Goal: Find specific page/section: Find specific page/section

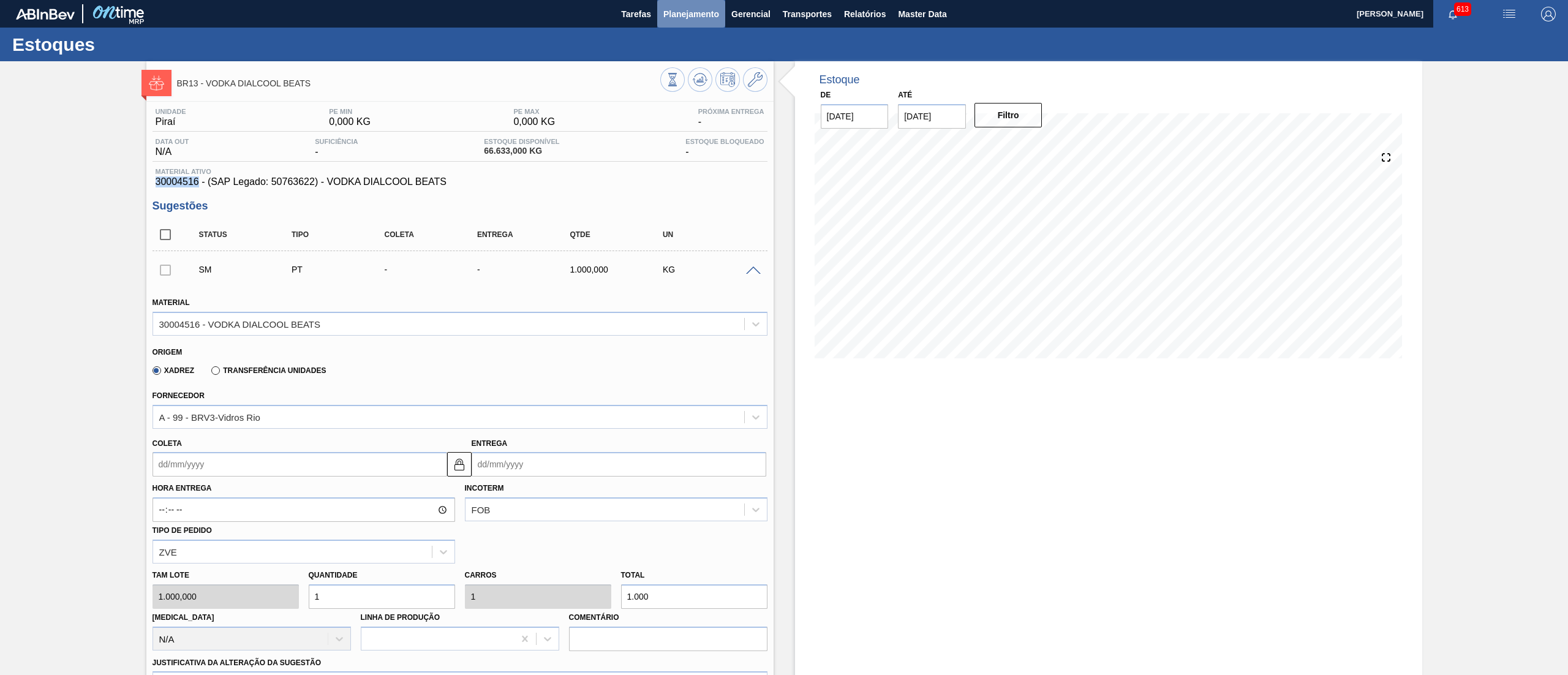
click at [669, 19] on span "Planejamento" at bounding box center [691, 14] width 56 height 15
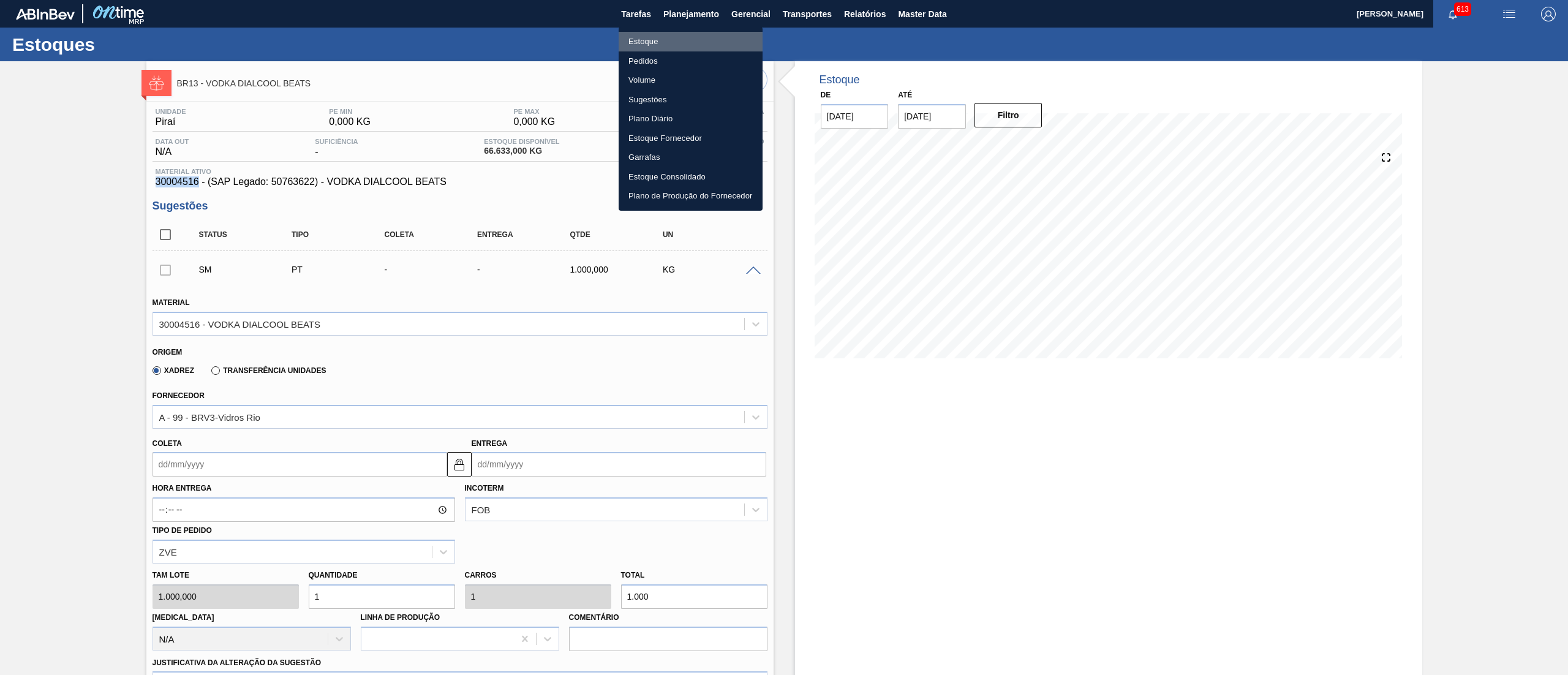
click at [669, 34] on li "Estoque" at bounding box center [691, 41] width 144 height 19
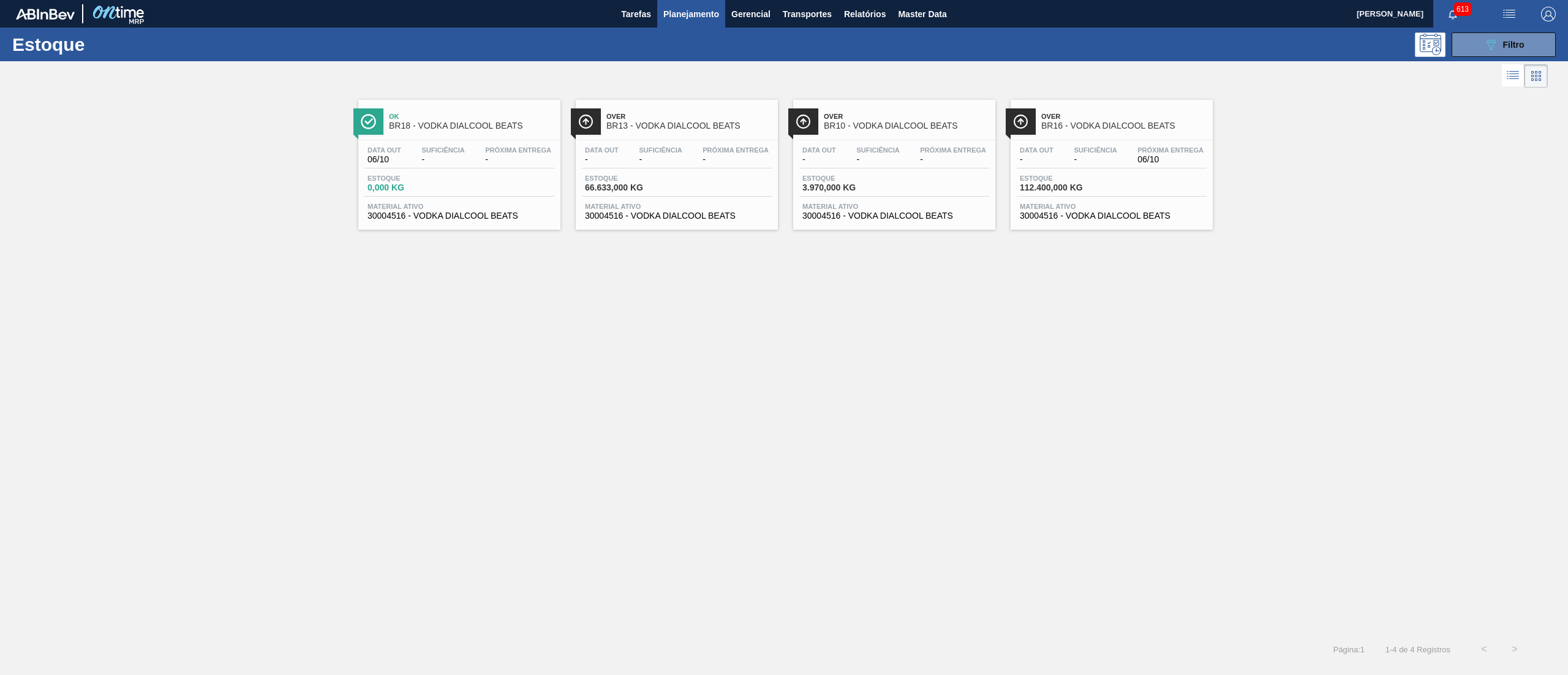
click at [671, 220] on span "30004516 - VODKA DIALCOOL BEATS" at bounding box center [676, 216] width 184 height 9
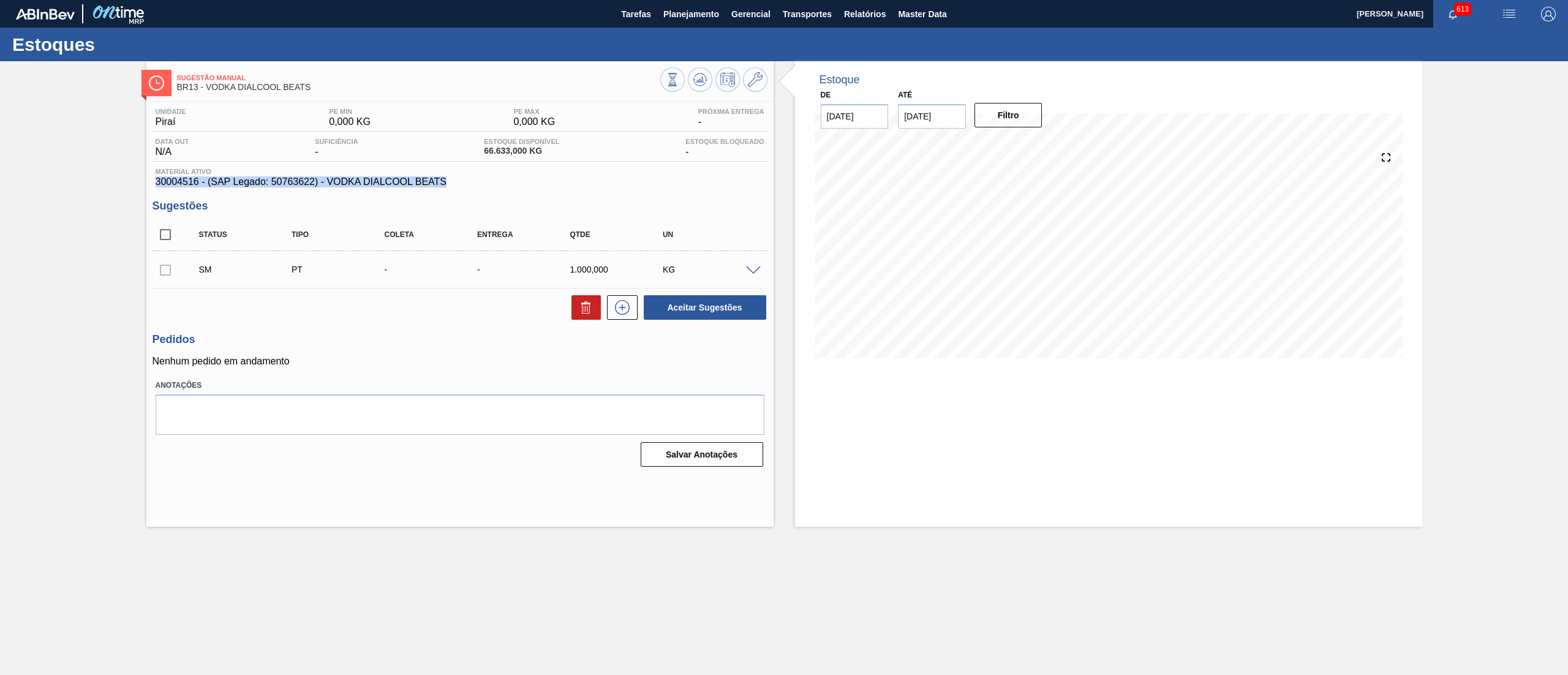
drag, startPoint x: 449, startPoint y: 183, endPoint x: 136, endPoint y: 180, distance: 313.0
click at [136, 180] on div "Sugestão Manual BR13 - VODKA DIALCOOL BEATS Unidade Piraí PE MIN 0,000 KG PE MA…" at bounding box center [784, 293] width 1568 height 465
copy span "30004516 - (SAP Legado: 50763622) - VODKA DIALCOOL BEATS"
click at [753, 85] on icon at bounding box center [755, 79] width 15 height 15
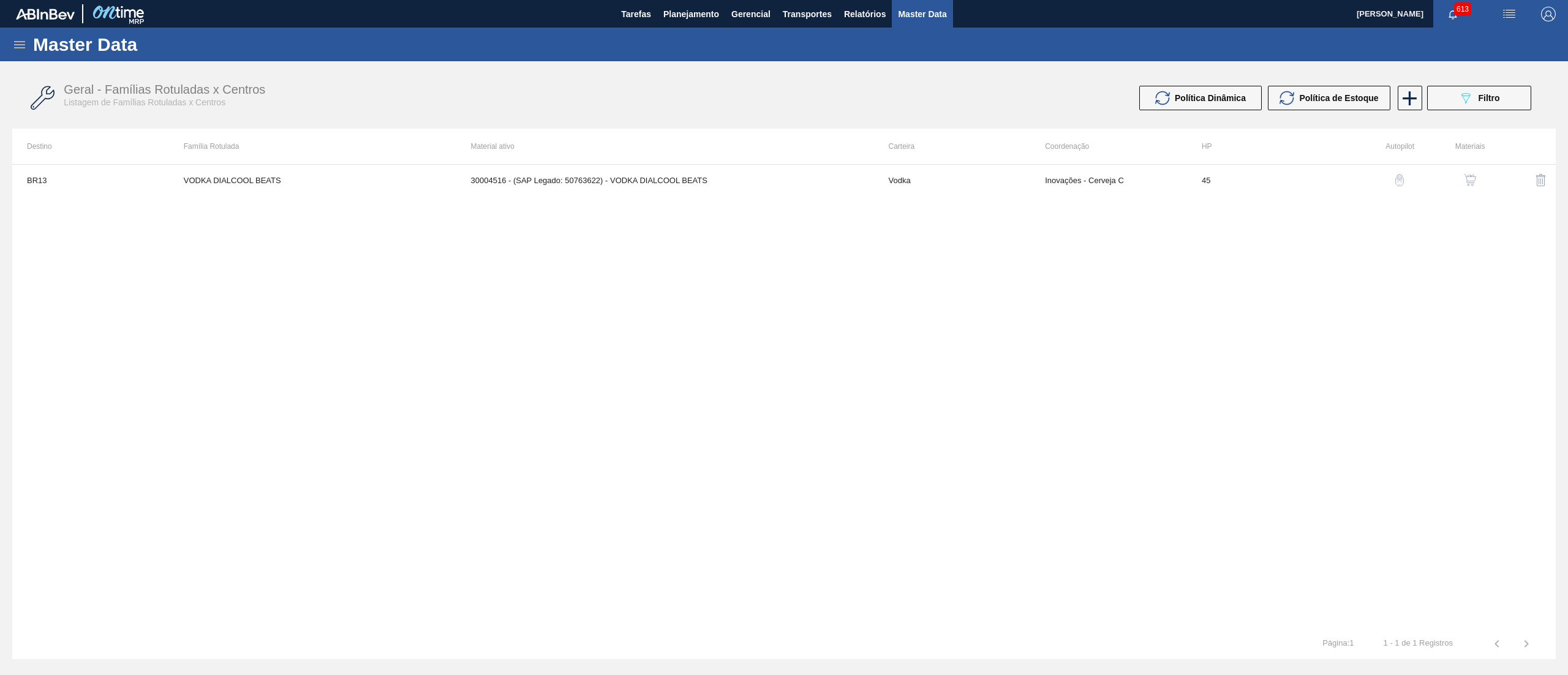
click at [1467, 176] on img "button" at bounding box center [1470, 180] width 12 height 12
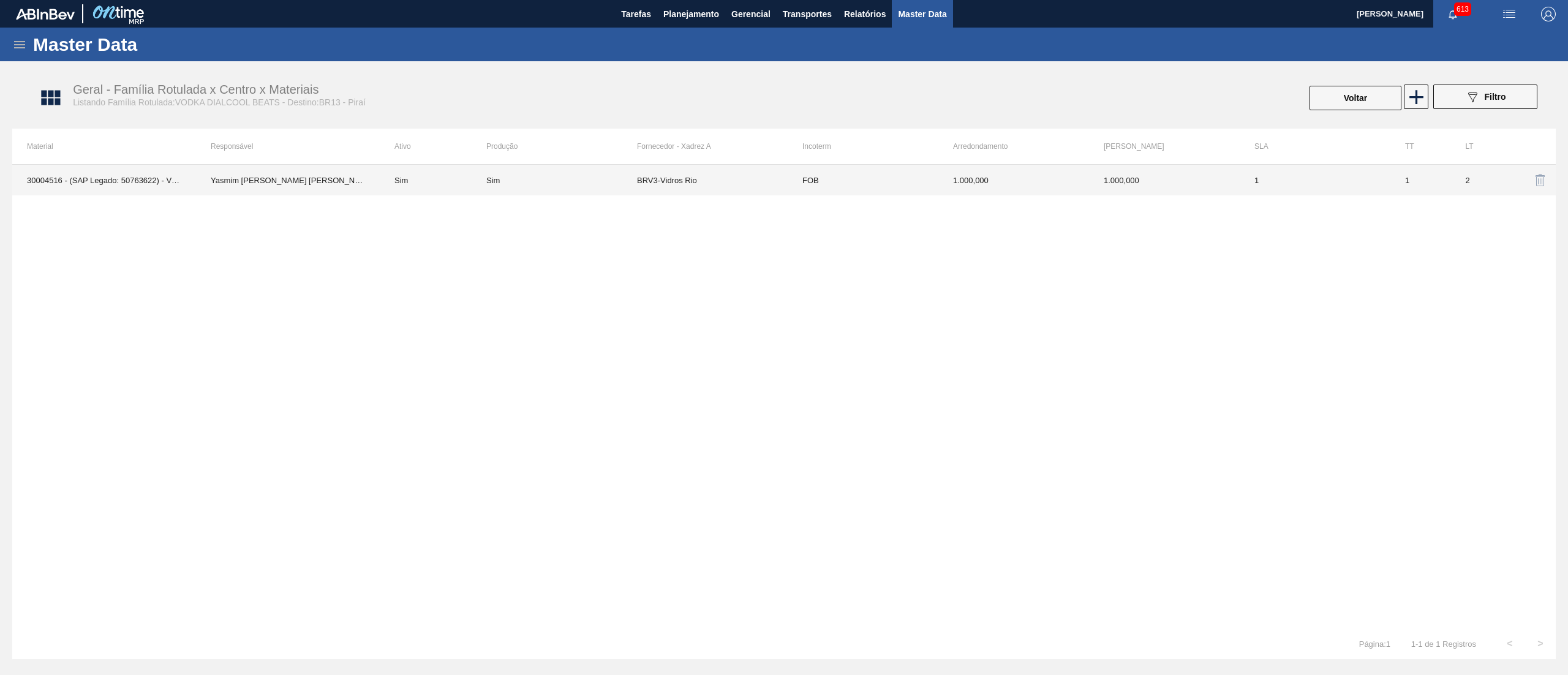
click at [676, 180] on td "BRV3-Vidros Rio" at bounding box center [712, 180] width 151 height 31
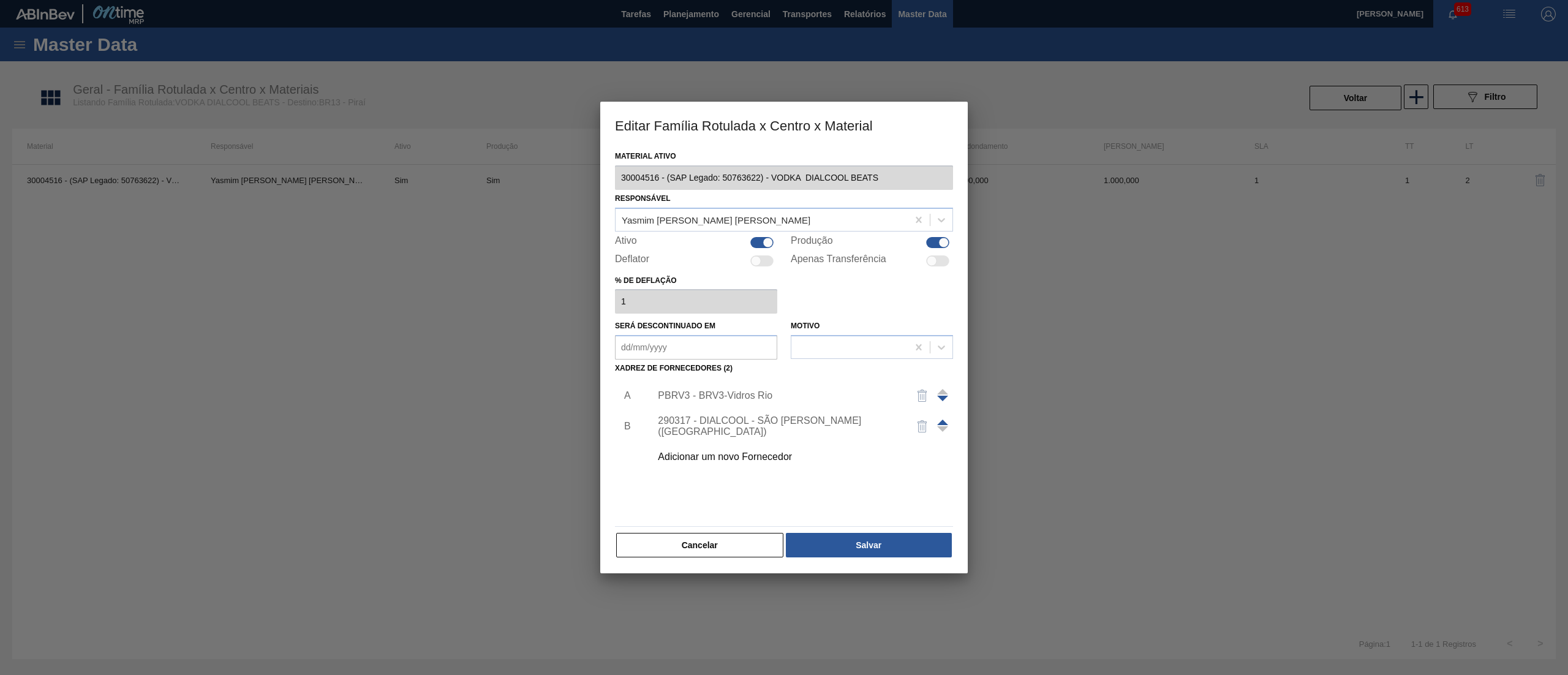
click at [736, 426] on div "290317 - DIALCOOL - SÃO [PERSON_NAME] ([GEOGRAPHIC_DATA])" at bounding box center [777, 426] width 240 height 22
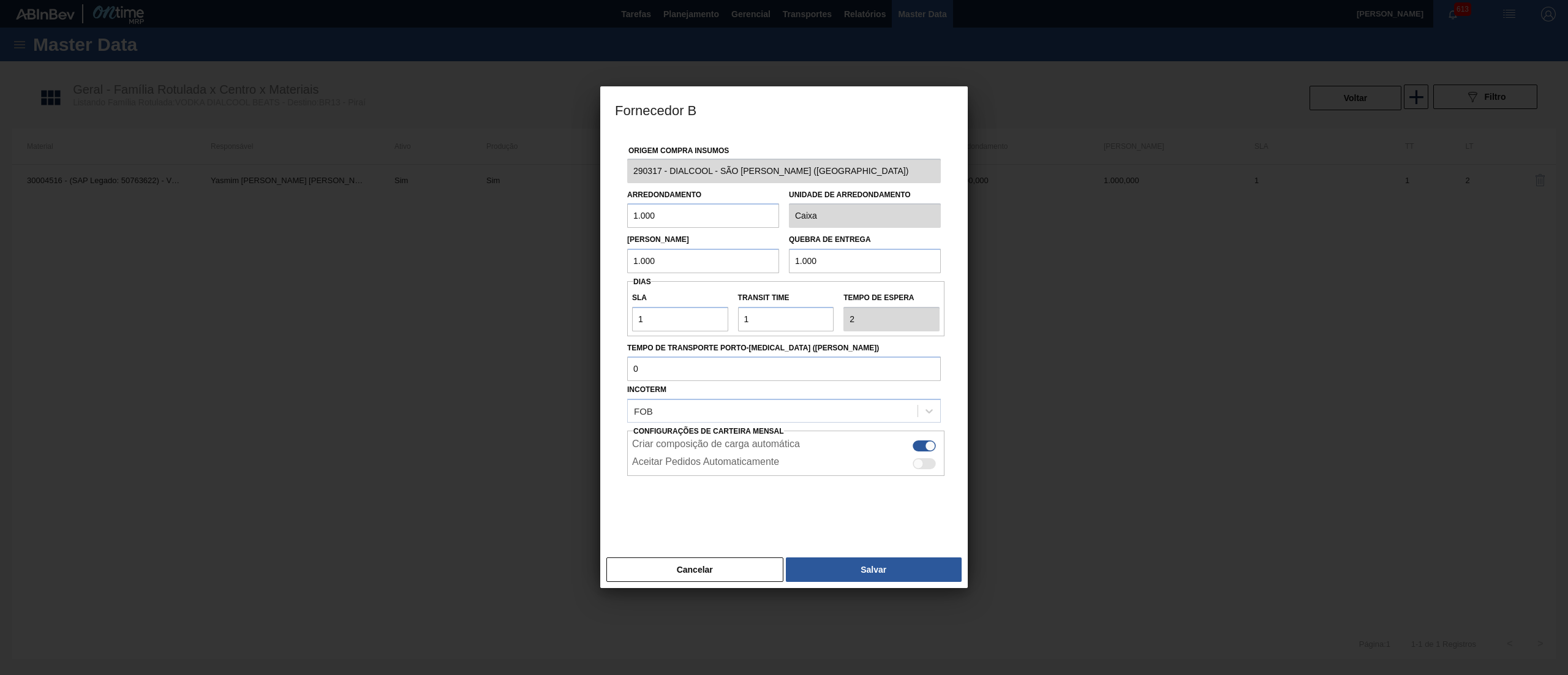
click at [549, 166] on div "Fornecedor B Origem Compra Insumos 290317 - DIALCOOL - SÃO [PERSON_NAME] ([GEOG…" at bounding box center [784, 338] width 1568 height 675
click at [692, 575] on button "Cancelar" at bounding box center [695, 570] width 177 height 25
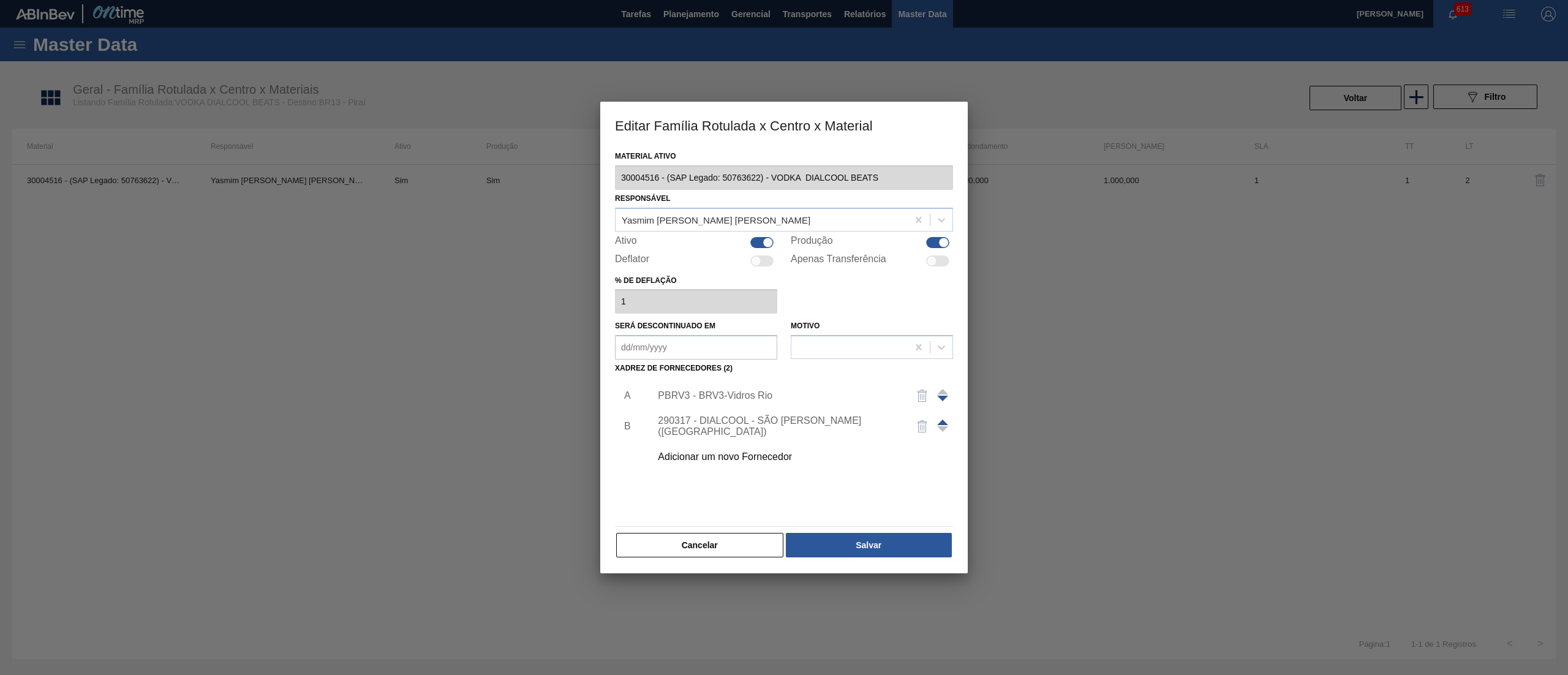
click at [943, 417] on div at bounding box center [942, 426] width 11 height 29
click at [942, 420] on span at bounding box center [942, 422] width 11 height 5
click at [829, 396] on div "290317 - DIALCOOL - SÃO [PERSON_NAME] ([GEOGRAPHIC_DATA])" at bounding box center [777, 396] width 240 height 22
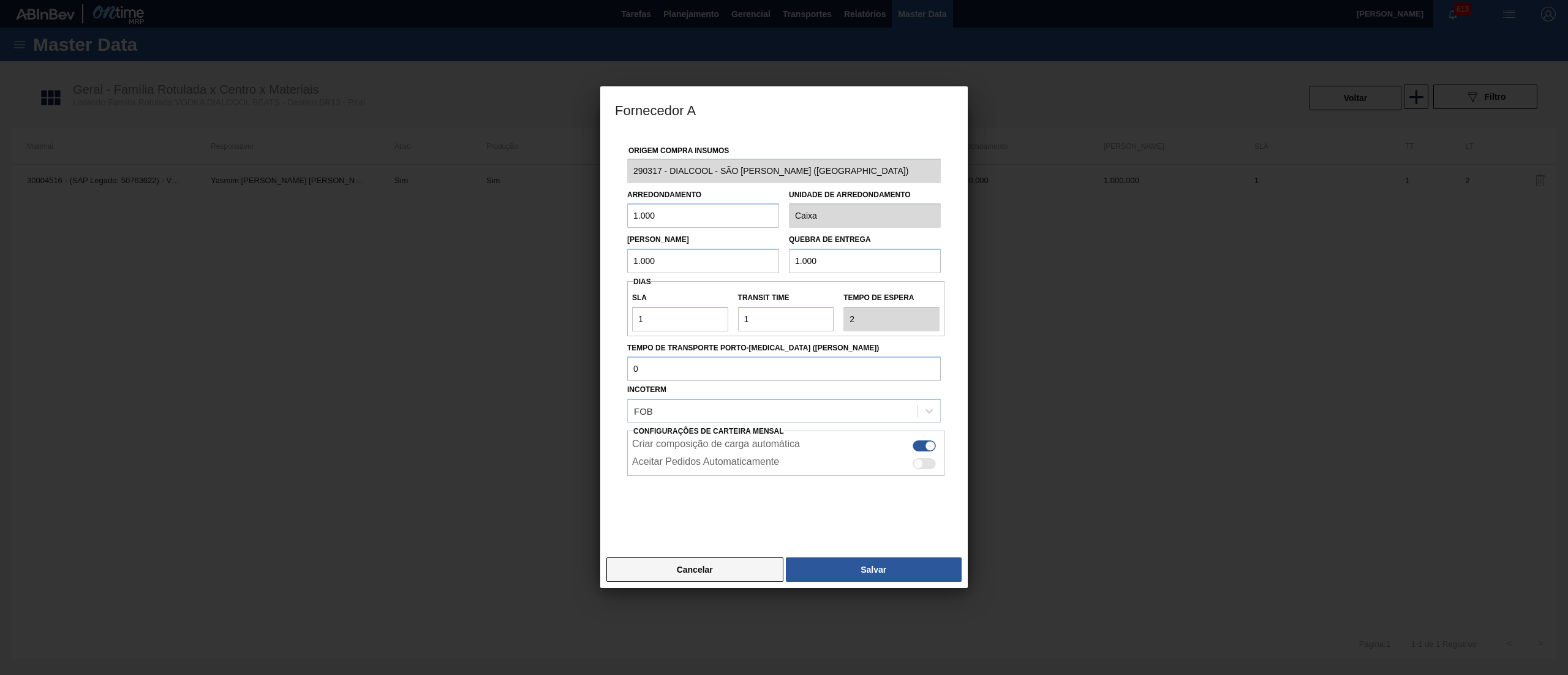
click at [743, 578] on button "Cancelar" at bounding box center [695, 570] width 177 height 25
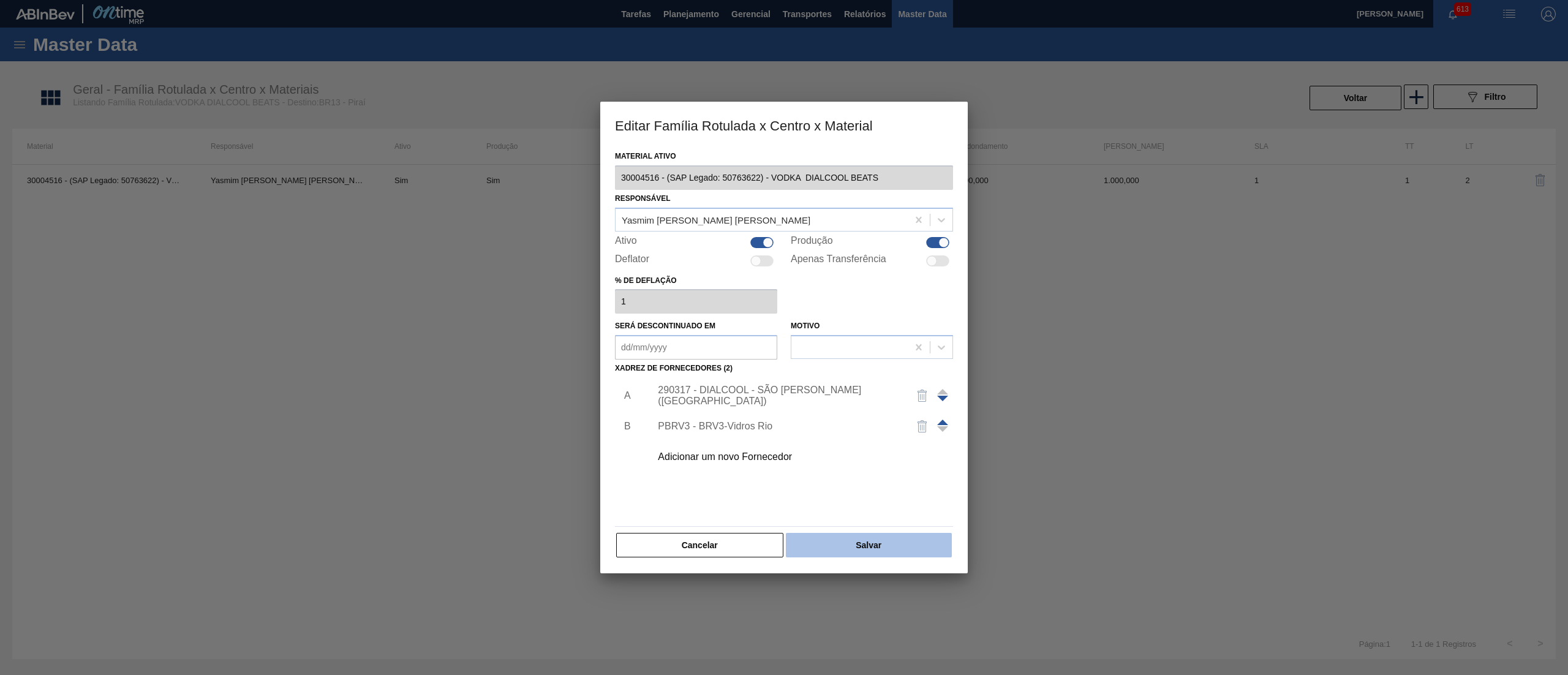
click at [925, 555] on button "Salvar" at bounding box center [869, 545] width 166 height 25
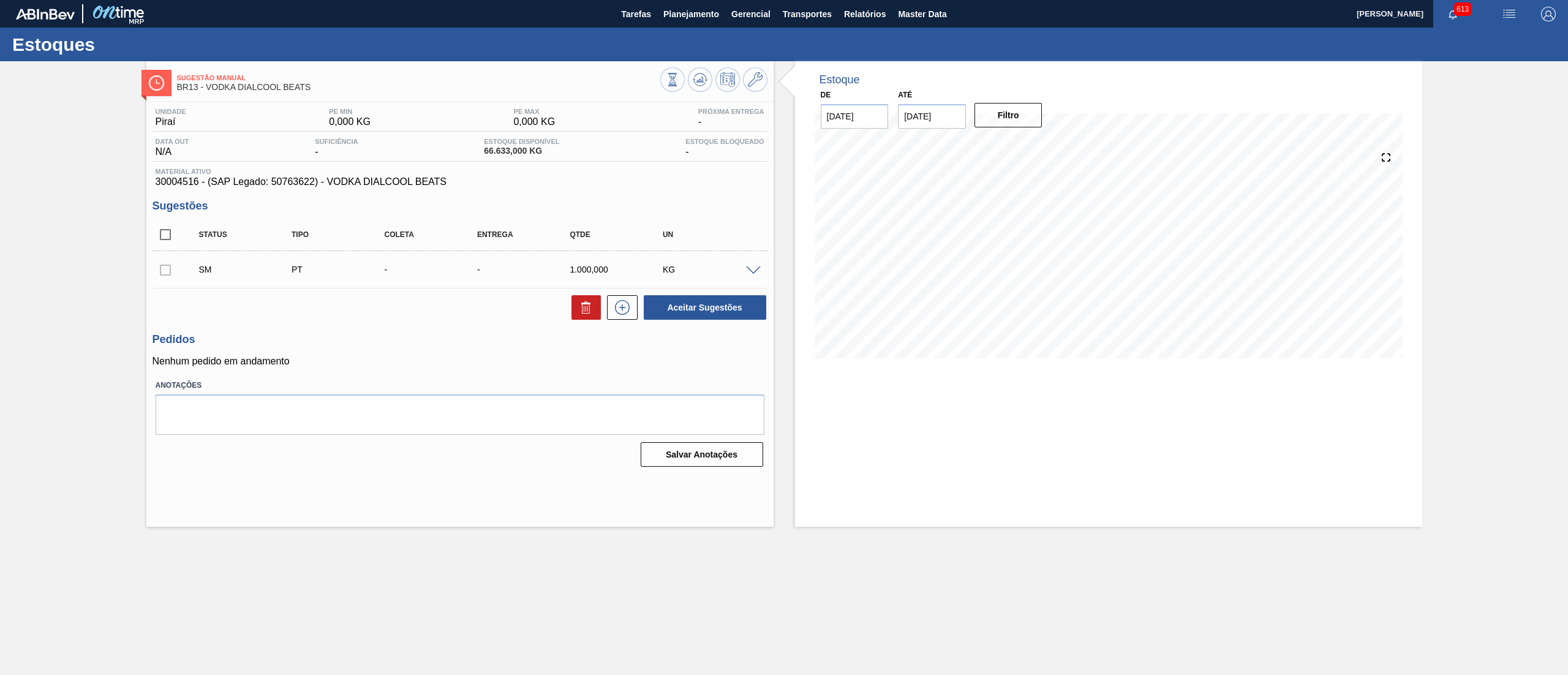
click at [753, 276] on div "SM PT - - 1.000,000 KG" at bounding box center [460, 269] width 615 height 31
click at [750, 269] on span at bounding box center [753, 271] width 15 height 9
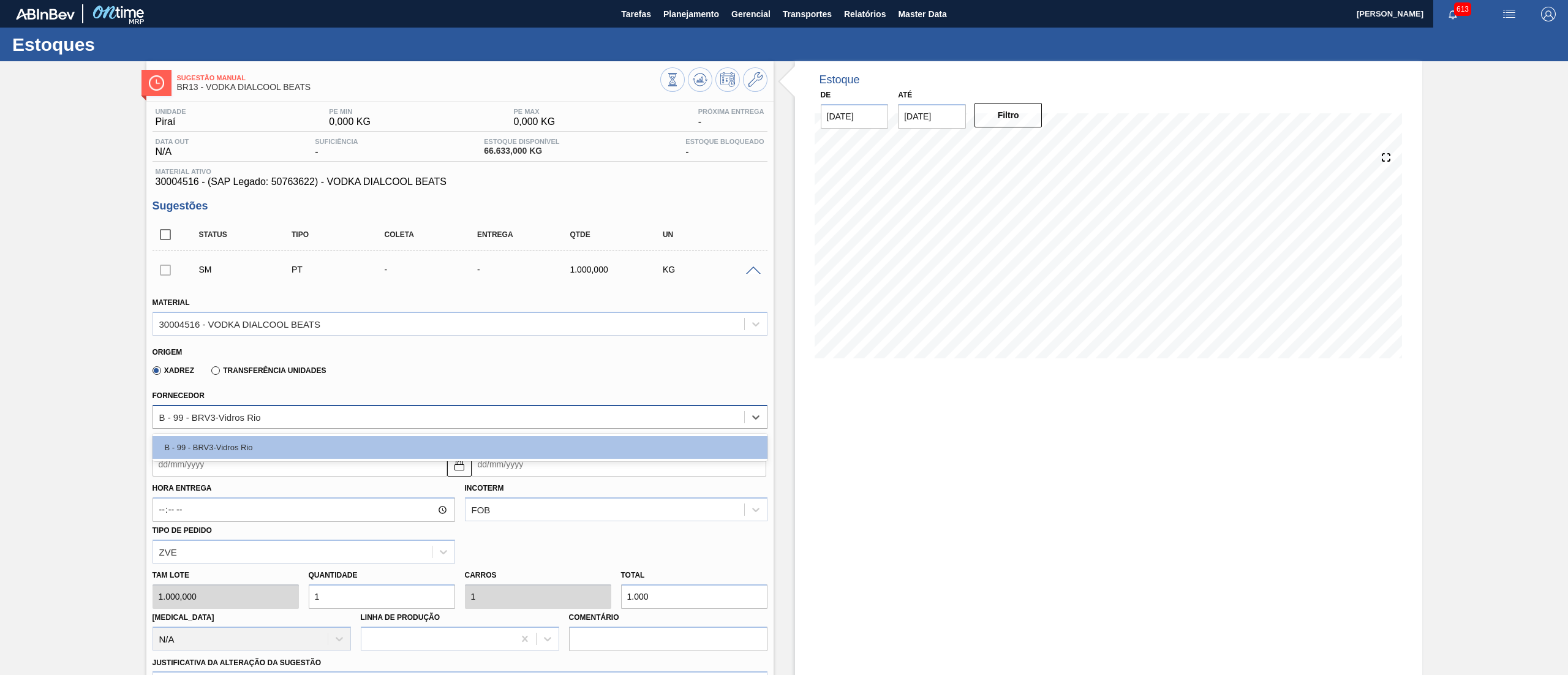
click at [215, 413] on div "B - 99 - BRV3-Vidros Rio" at bounding box center [210, 416] width 101 height 10
click at [277, 350] on div "Origem" at bounding box center [455, 350] width 605 height 12
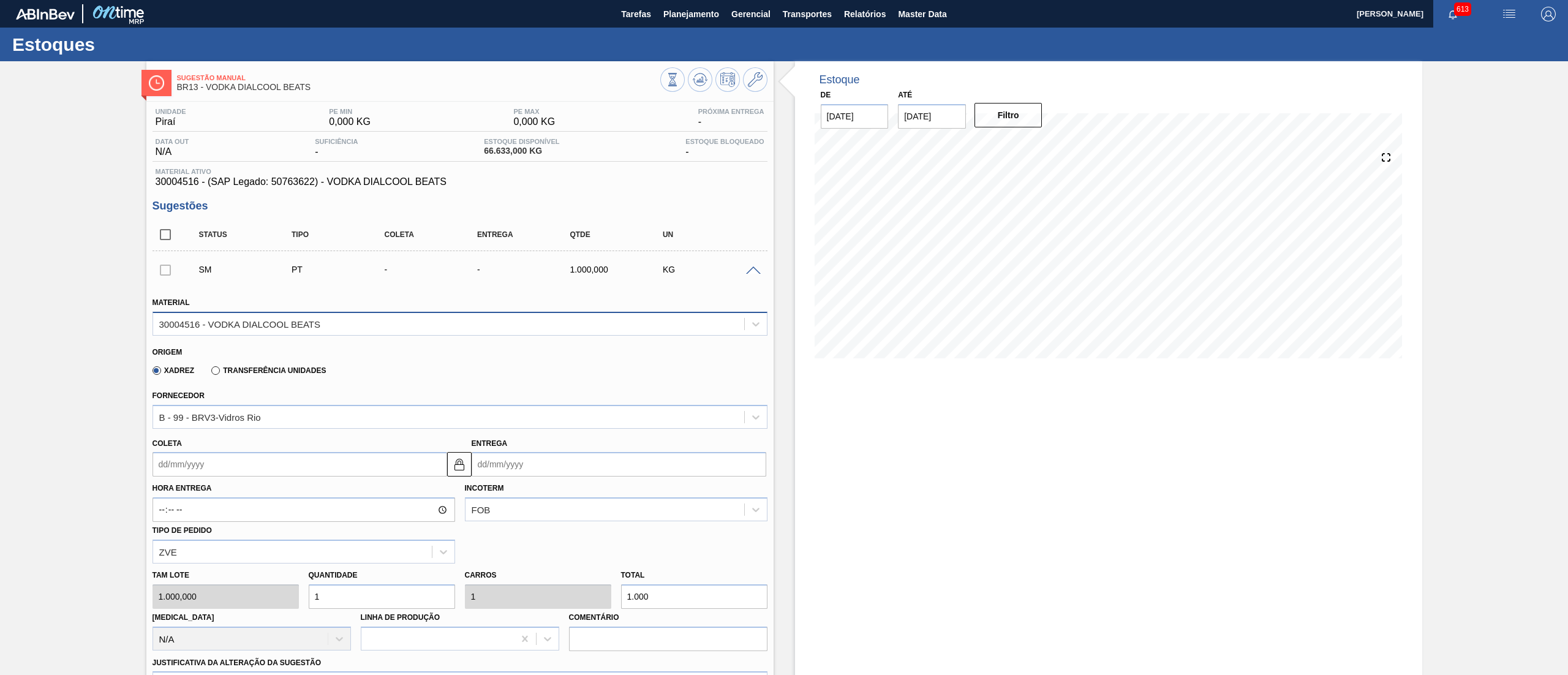
click at [278, 324] on div "30004516 - VODKA DIALCOOL BEATS" at bounding box center [240, 323] width 161 height 10
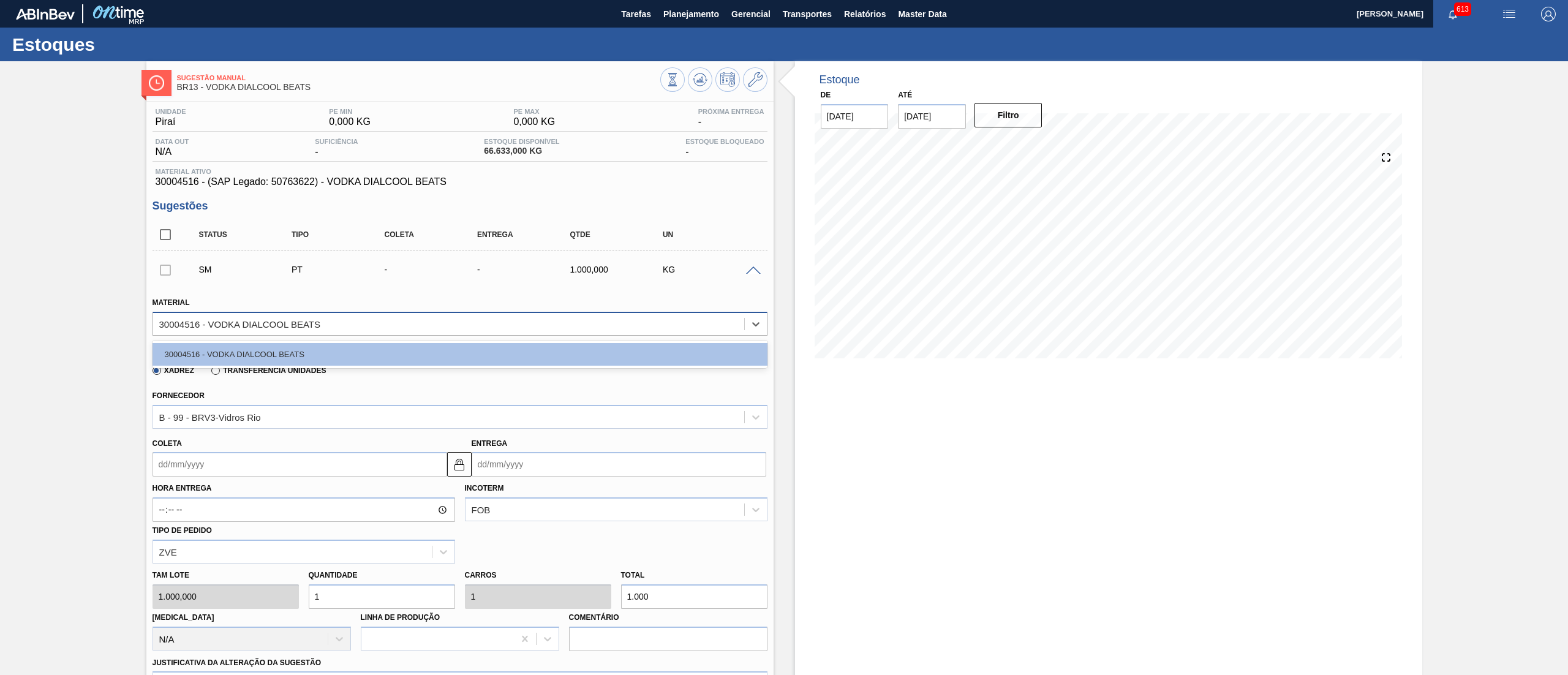
click at [278, 324] on div "30004516 - VODKA DIALCOOL BEATS" at bounding box center [240, 323] width 161 height 10
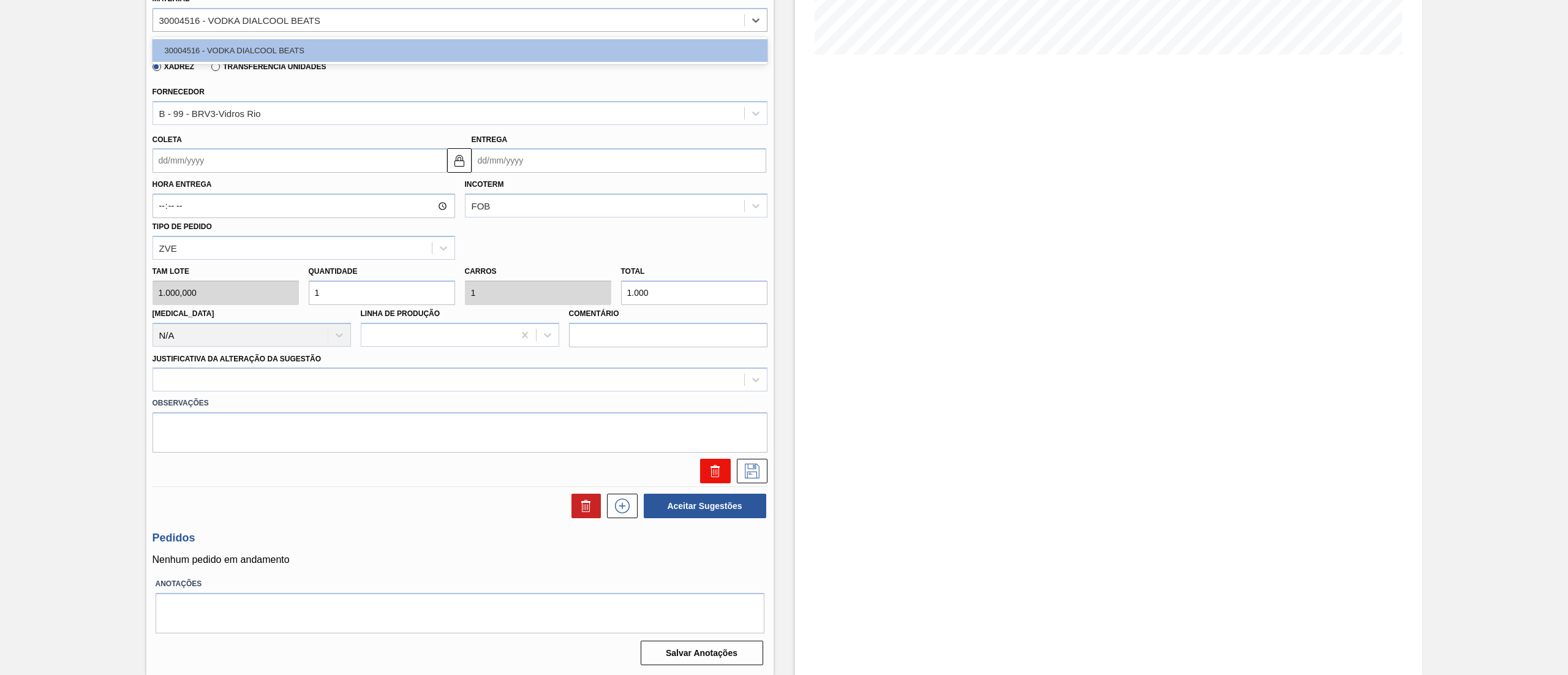
click at [715, 470] on icon at bounding box center [715, 472] width 1 height 6
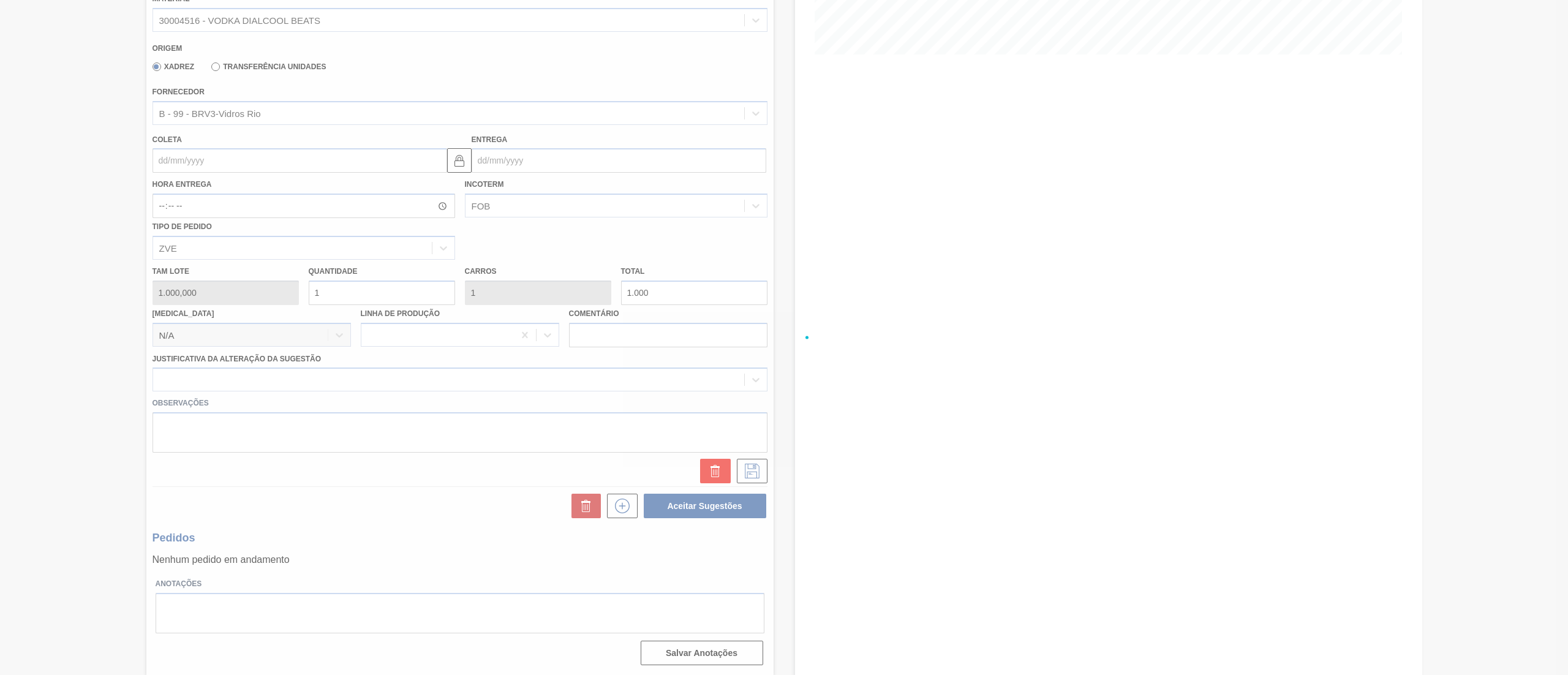
scroll to position [0, 0]
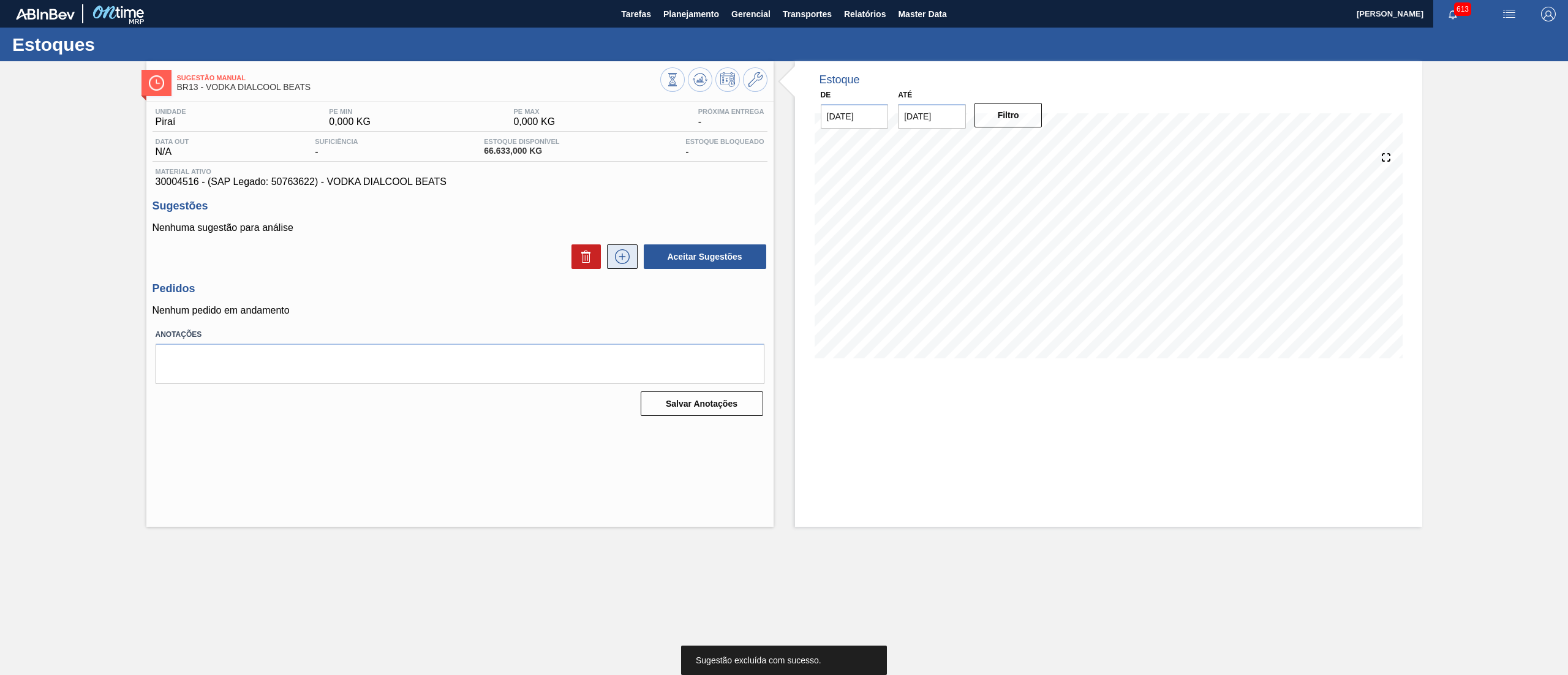
click at [612, 266] on button at bounding box center [623, 257] width 31 height 25
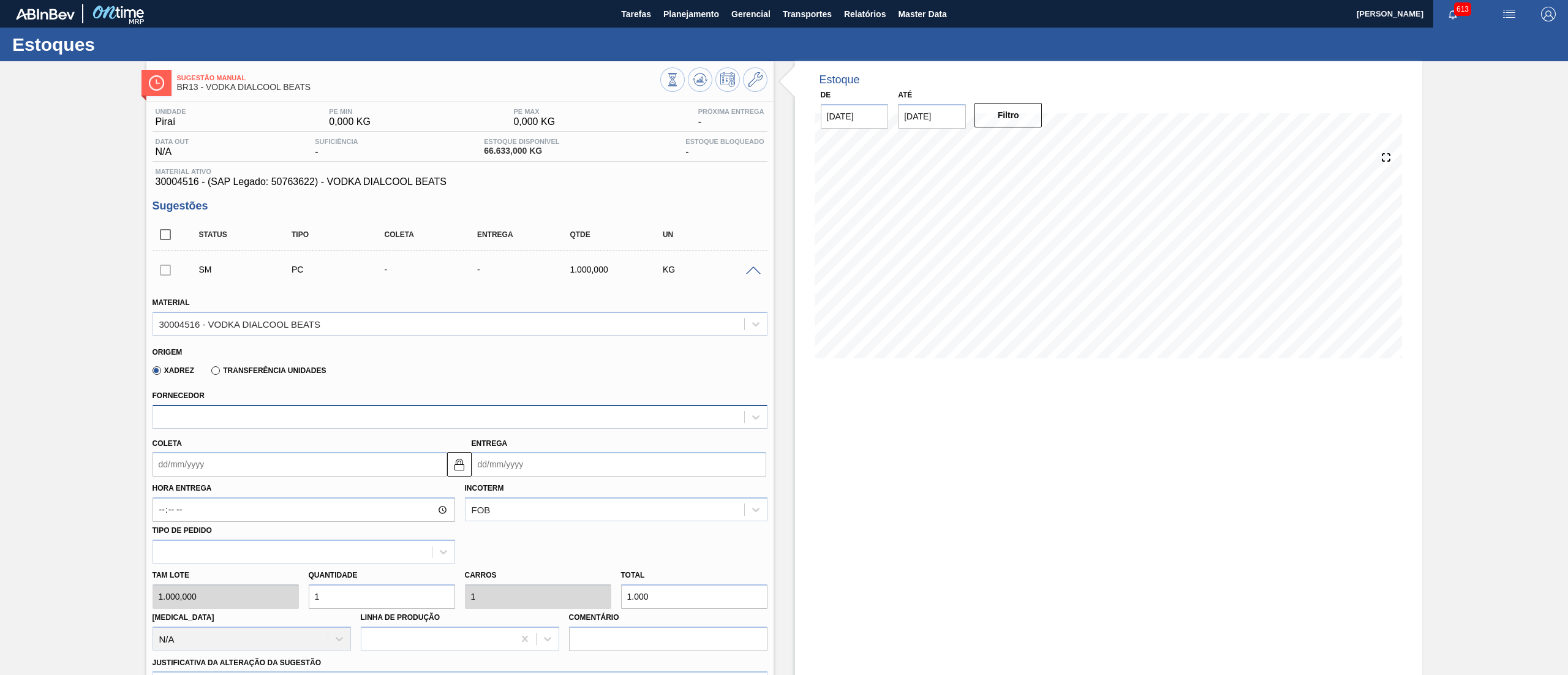
click at [218, 421] on div at bounding box center [448, 416] width 591 height 18
click at [213, 394] on div "Fornecedor" at bounding box center [460, 408] width 615 height 42
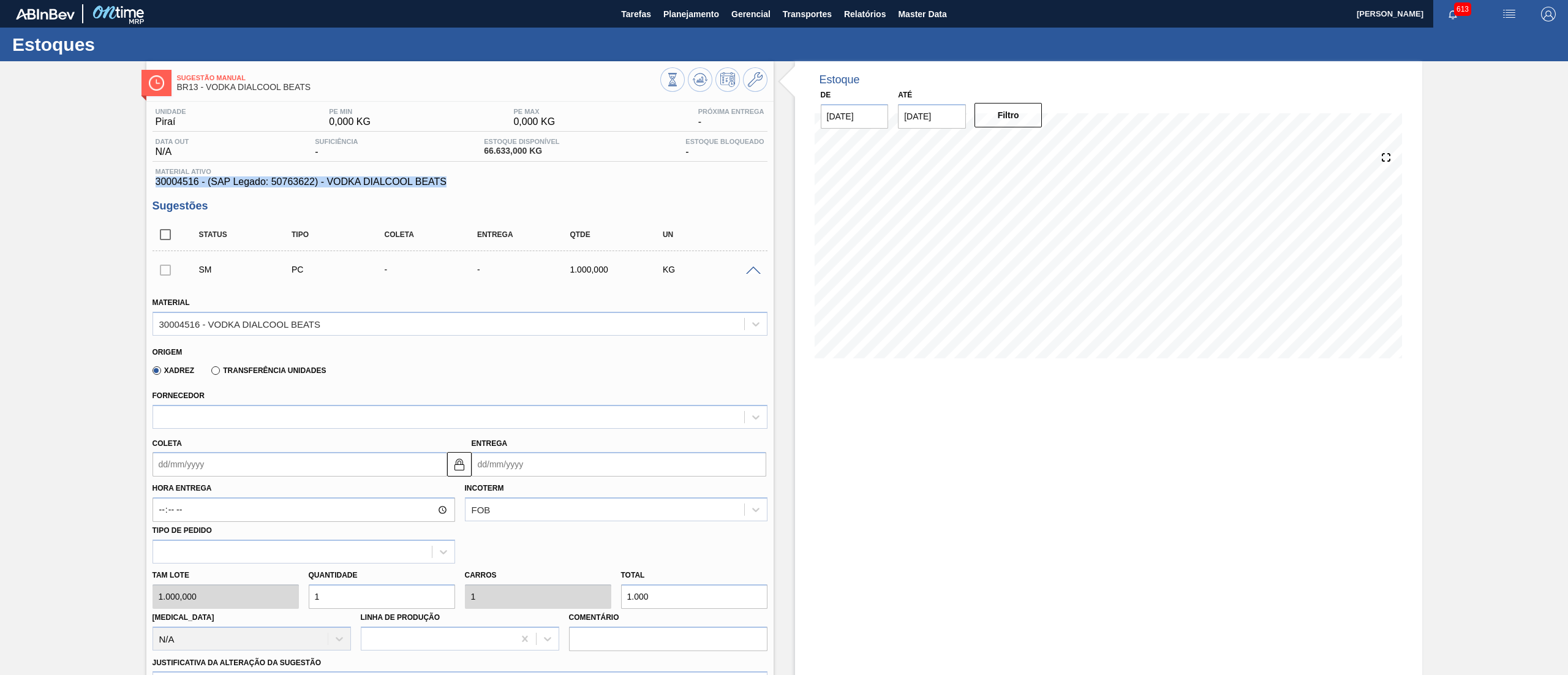
drag, startPoint x: 464, startPoint y: 180, endPoint x: 128, endPoint y: 183, distance: 336.0
click at [128, 183] on div "Sugestão Manual BR13 - VODKA DIALCOOL BEATS Unidade Piraí PE MIN 0,000 KG PE MA…" at bounding box center [784, 520] width 1568 height 918
click at [135, 193] on div "Sugestão Manual BR13 - VODKA DIALCOOL BEATS Unidade Piraí PE MIN 0,000 KG PE MA…" at bounding box center [784, 520] width 1568 height 918
drag, startPoint x: 152, startPoint y: 180, endPoint x: 197, endPoint y: 180, distance: 45.0
click at [197, 180] on div "Material ativo 30004516 - (SAP Legado: 50763622) - VODKA DIALCOOL BEATS" at bounding box center [460, 177] width 615 height 19
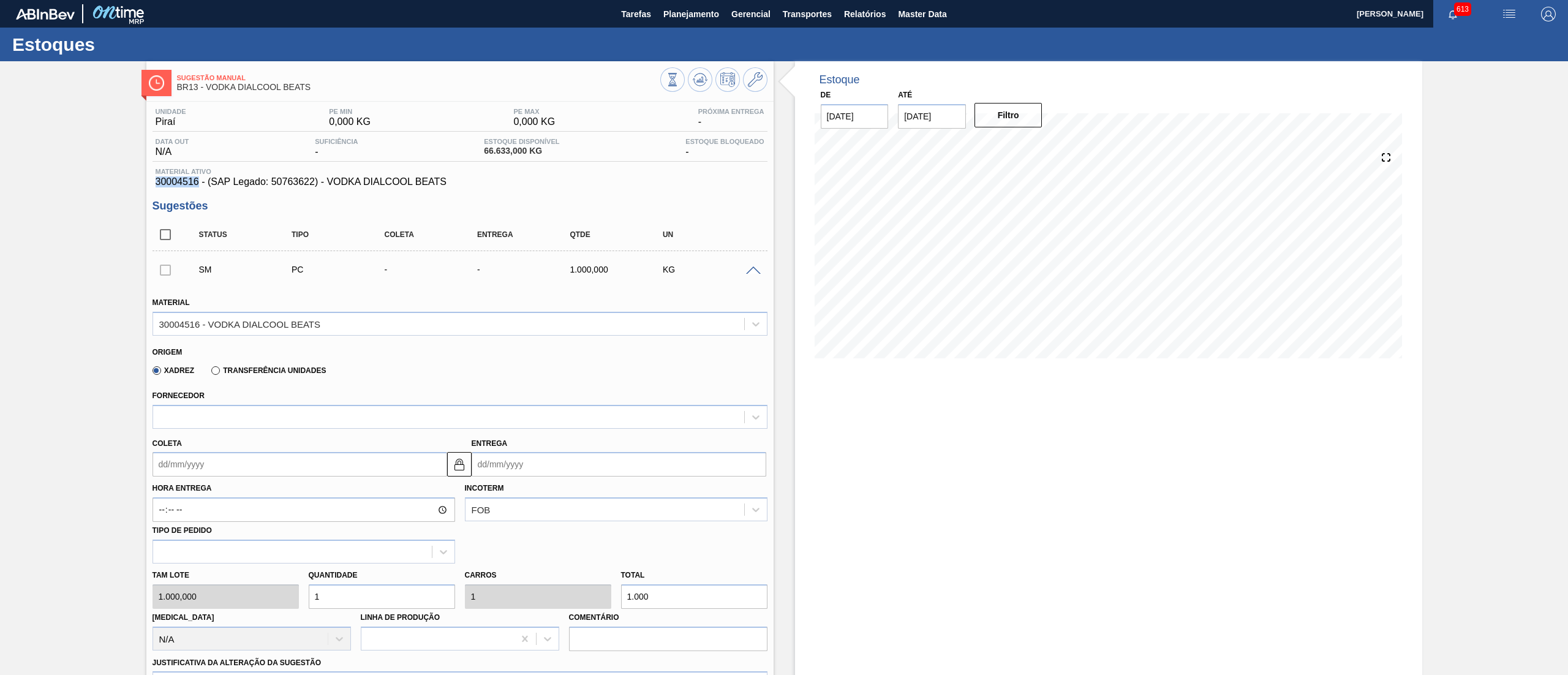
copy span "30004516"
drag, startPoint x: 272, startPoint y: 186, endPoint x: 315, endPoint y: 186, distance: 43.0
click at [315, 186] on span "30004516 - (SAP Legado: 50763622) - VODKA DIALCOOL BEATS" at bounding box center [460, 182] width 609 height 11
copy span "50763622"
drag, startPoint x: 142, startPoint y: 178, endPoint x: 198, endPoint y: 189, distance: 57.1
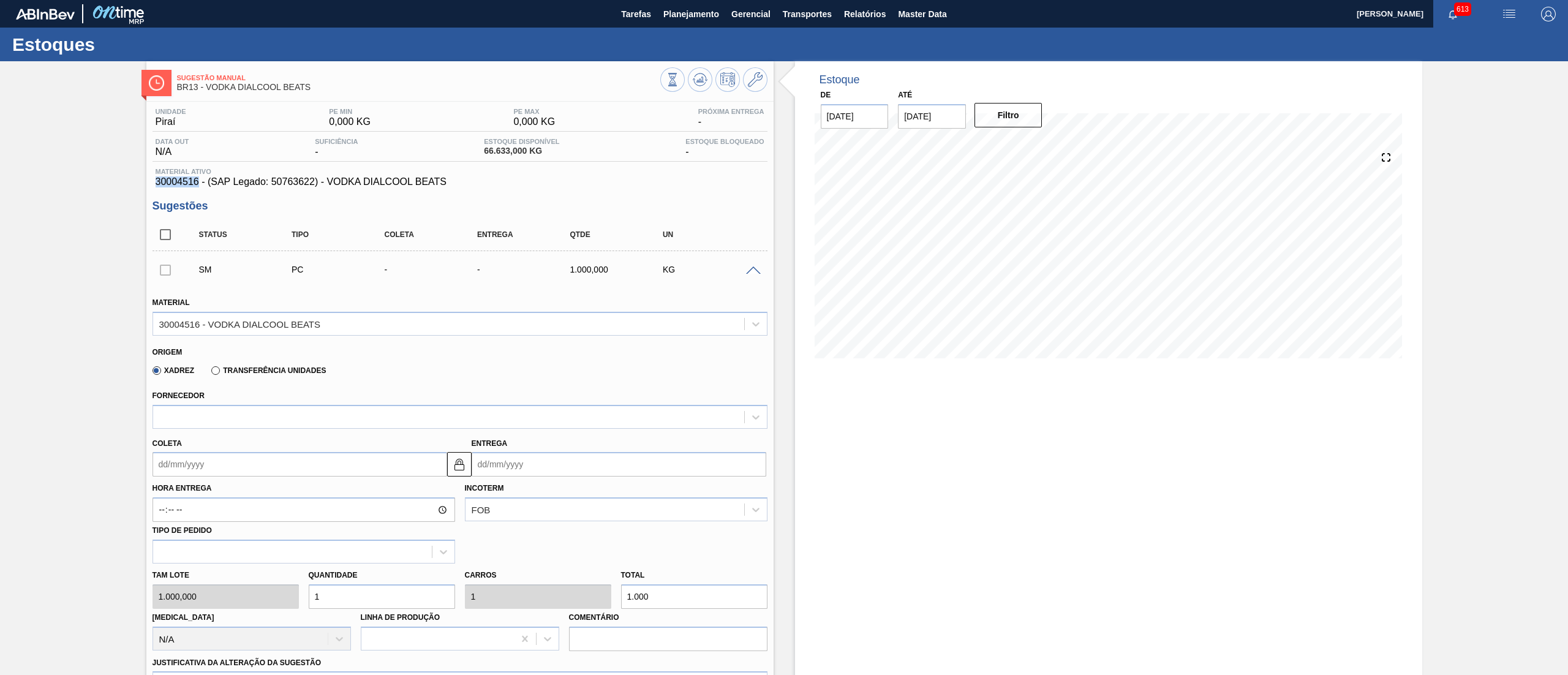
click at [198, 189] on div "Sugestão Manual BR13 - VODKA DIALCOOL BEATS Unidade Piraí PE MIN 0,000 KG PE MA…" at bounding box center [784, 520] width 1568 height 918
copy span "30004516"
click at [747, 95] on div "Sugestão Manual BR13 - VODKA DIALCOOL BEATS Unidade Piraí PE MIN 0,000 KG PE MA…" at bounding box center [460, 520] width 627 height 918
click at [757, 71] on button at bounding box center [755, 80] width 25 height 25
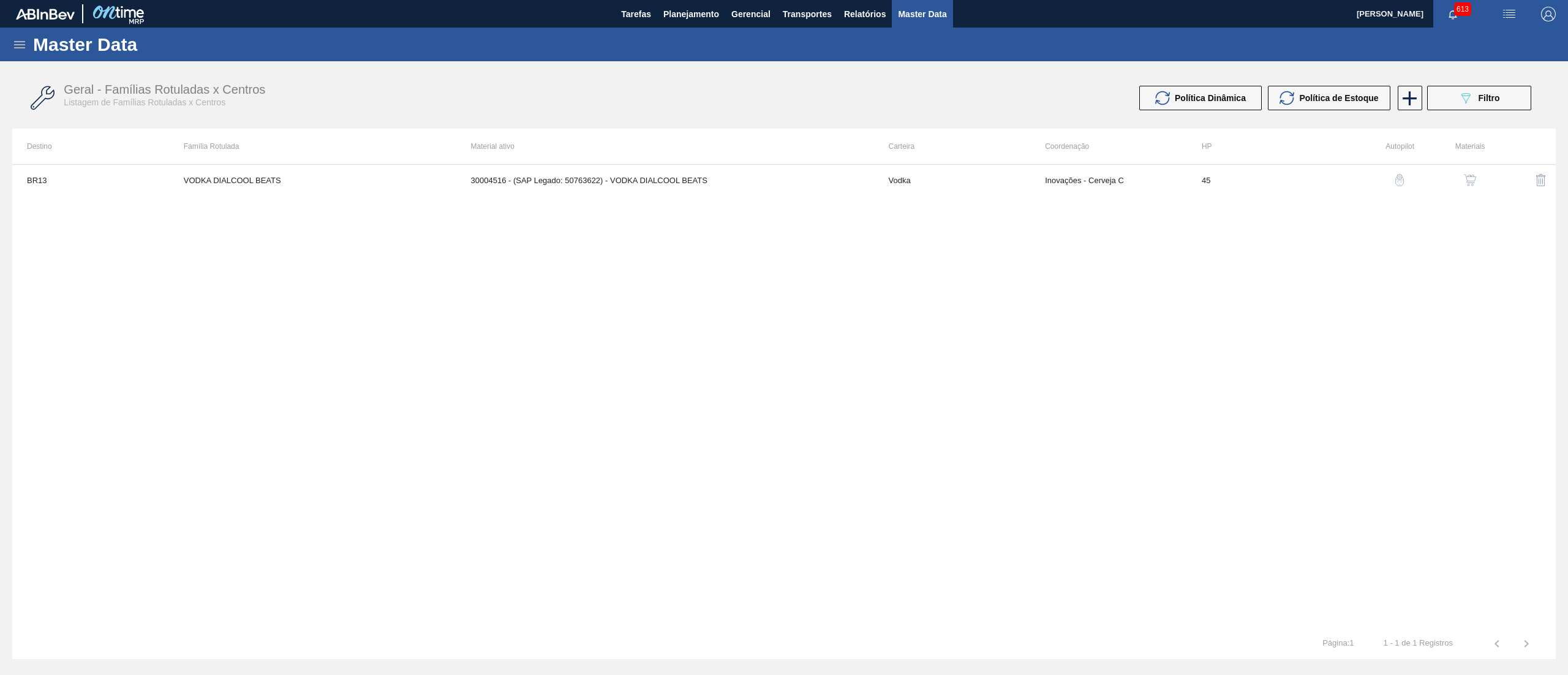
click at [1466, 177] on img "button" at bounding box center [1470, 180] width 12 height 12
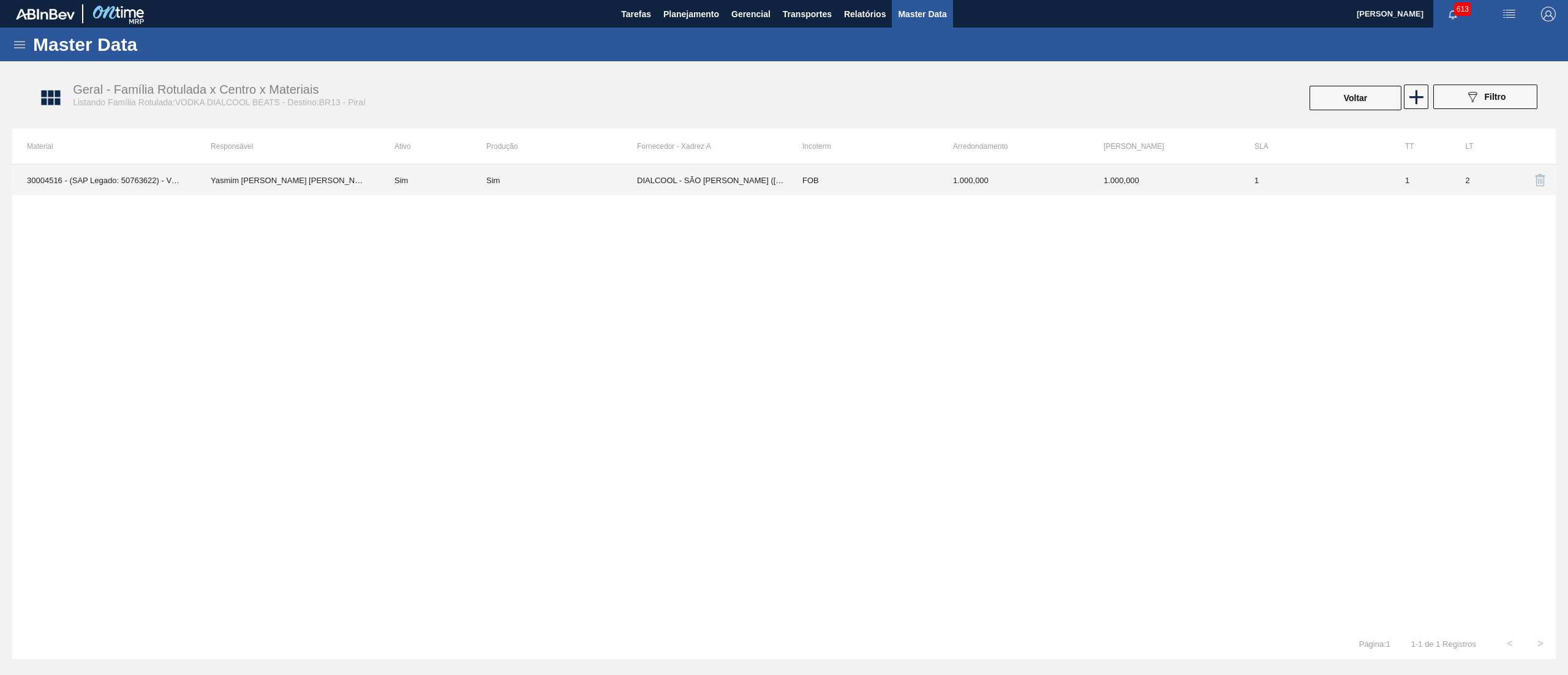
click at [772, 187] on td "DIALCOOL - SÃO [PERSON_NAME] ([GEOGRAPHIC_DATA])" at bounding box center [712, 180] width 151 height 31
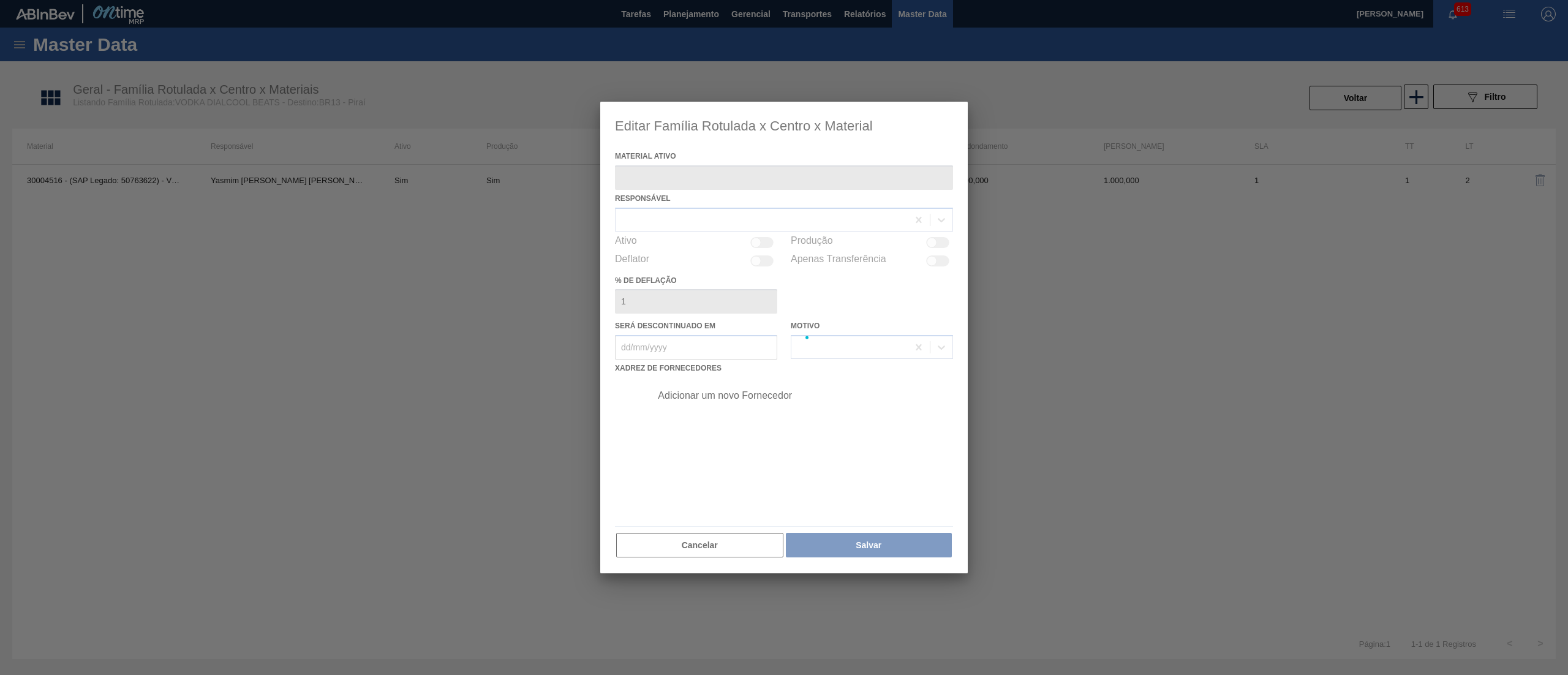
type ativo "30004516 - (SAP Legado: 50763622) - VODKA DIALCOOL BEATS"
checkbox input "true"
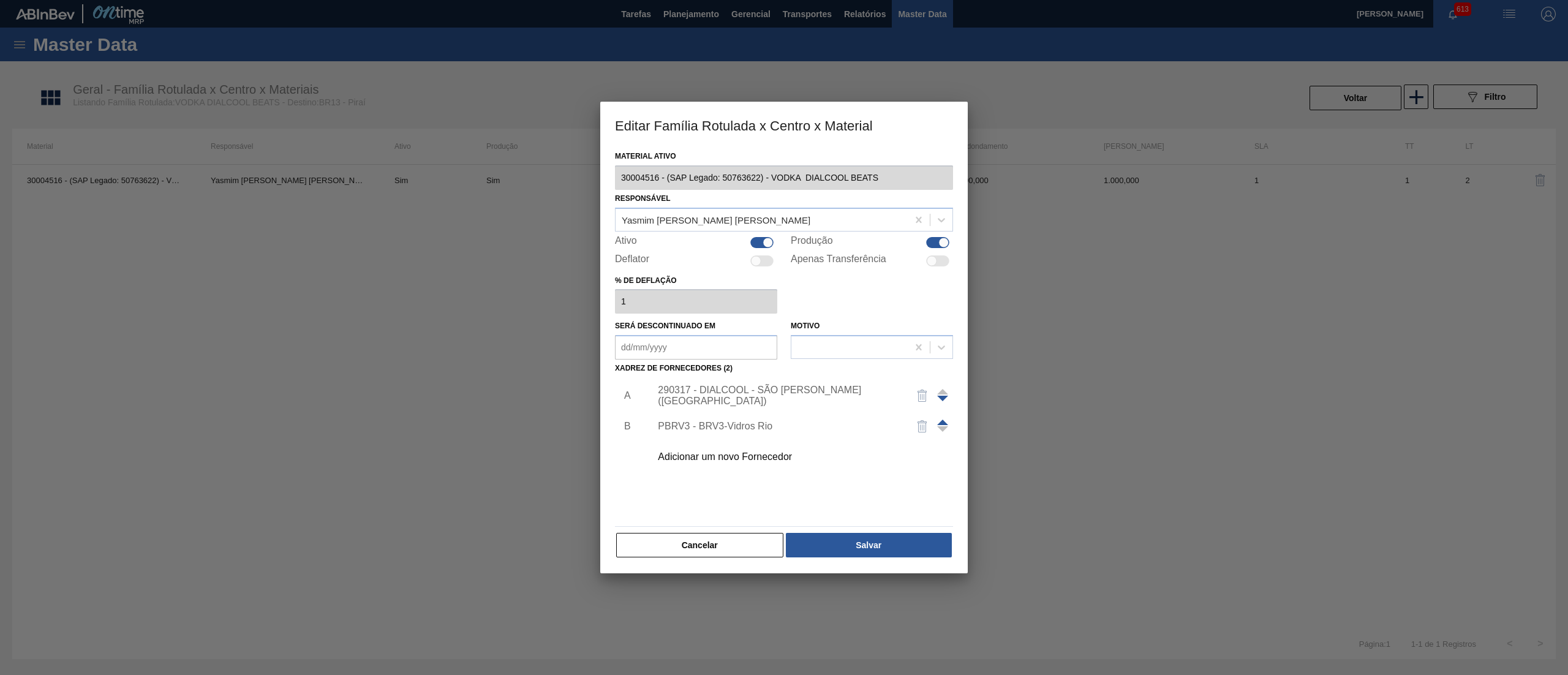
click at [698, 394] on div "290317 - DIALCOOL - SÃO [PERSON_NAME] ([GEOGRAPHIC_DATA])" at bounding box center [777, 396] width 240 height 22
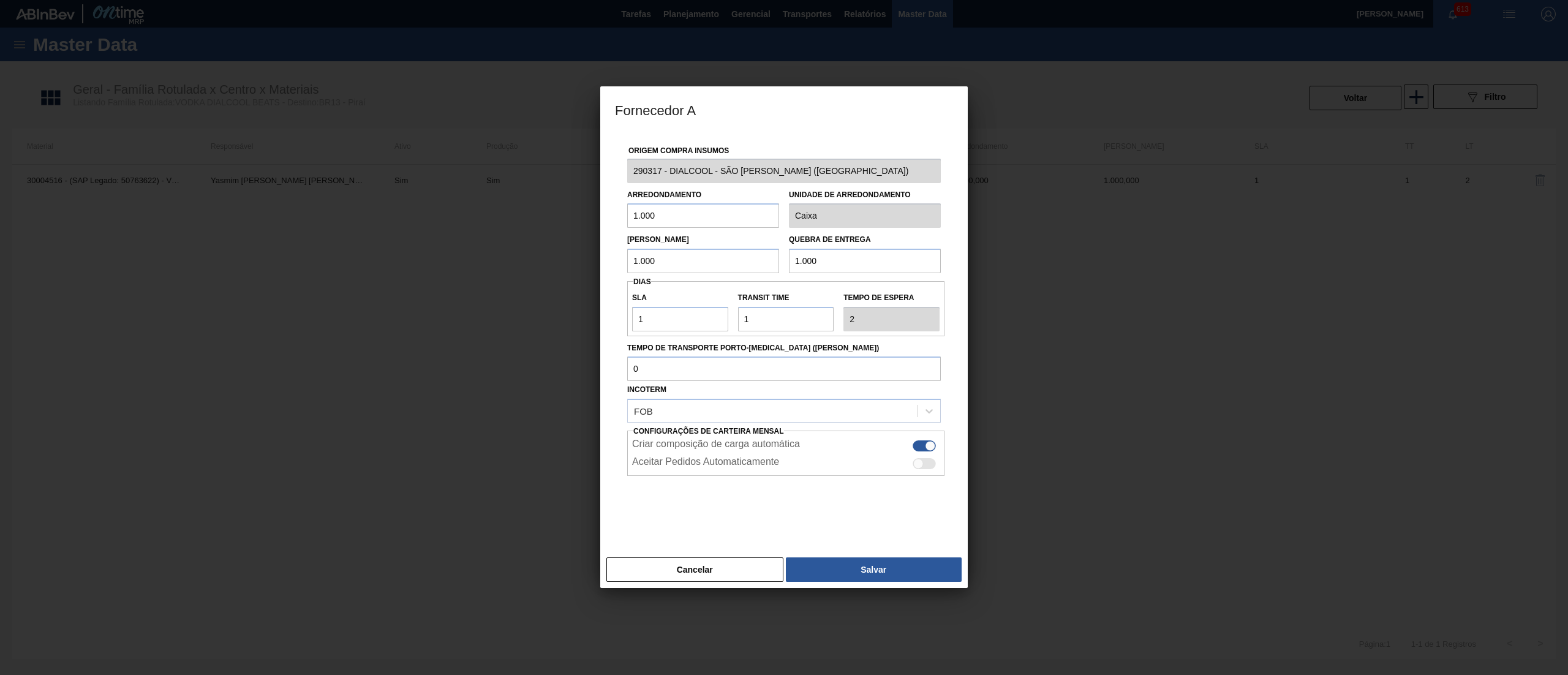
click at [612, 171] on div "Origem Compra Insumos 290317 - DIALCOOL - SÃO [PERSON_NAME] ([GEOGRAPHIC_DATA])…" at bounding box center [784, 342] width 368 height 420
click at [672, 570] on button "Cancelar" at bounding box center [695, 570] width 177 height 25
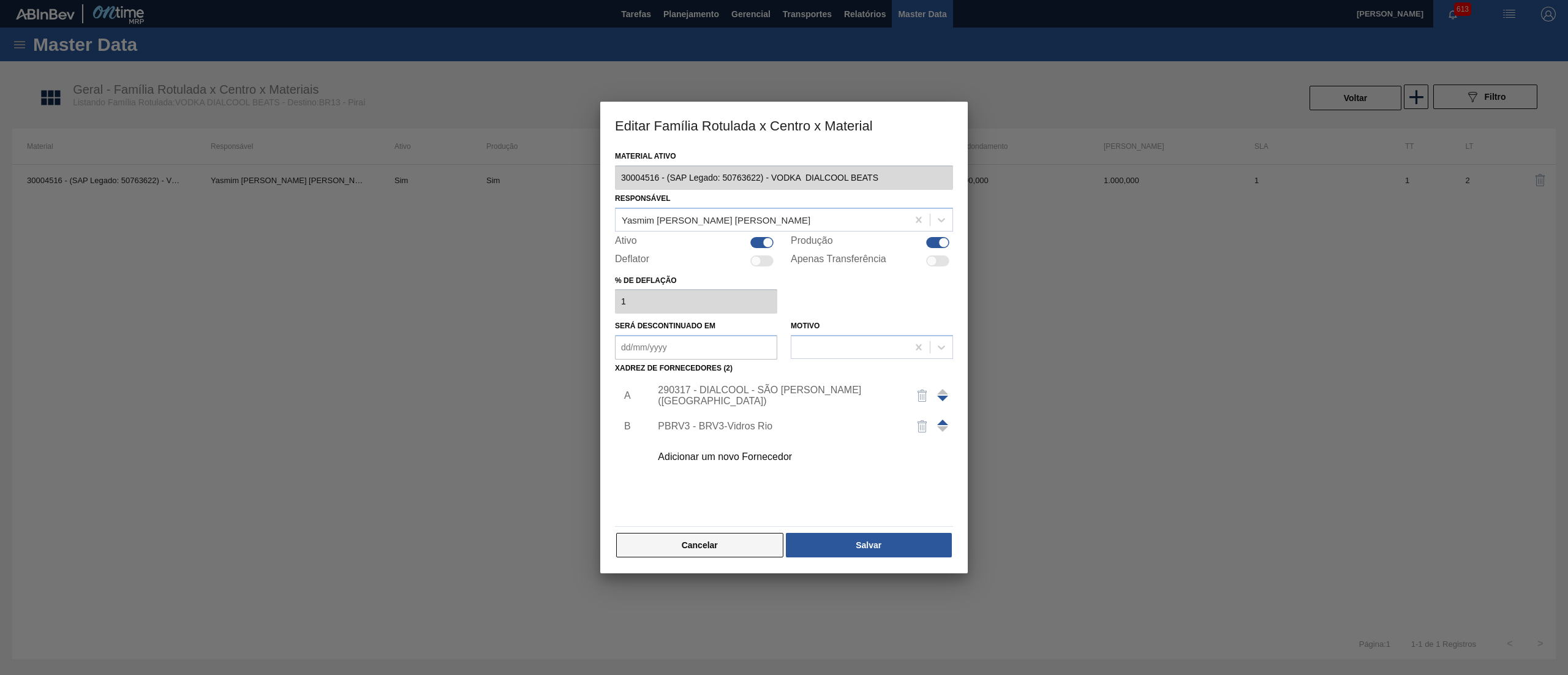
click at [701, 546] on button "Cancelar" at bounding box center [700, 545] width 167 height 25
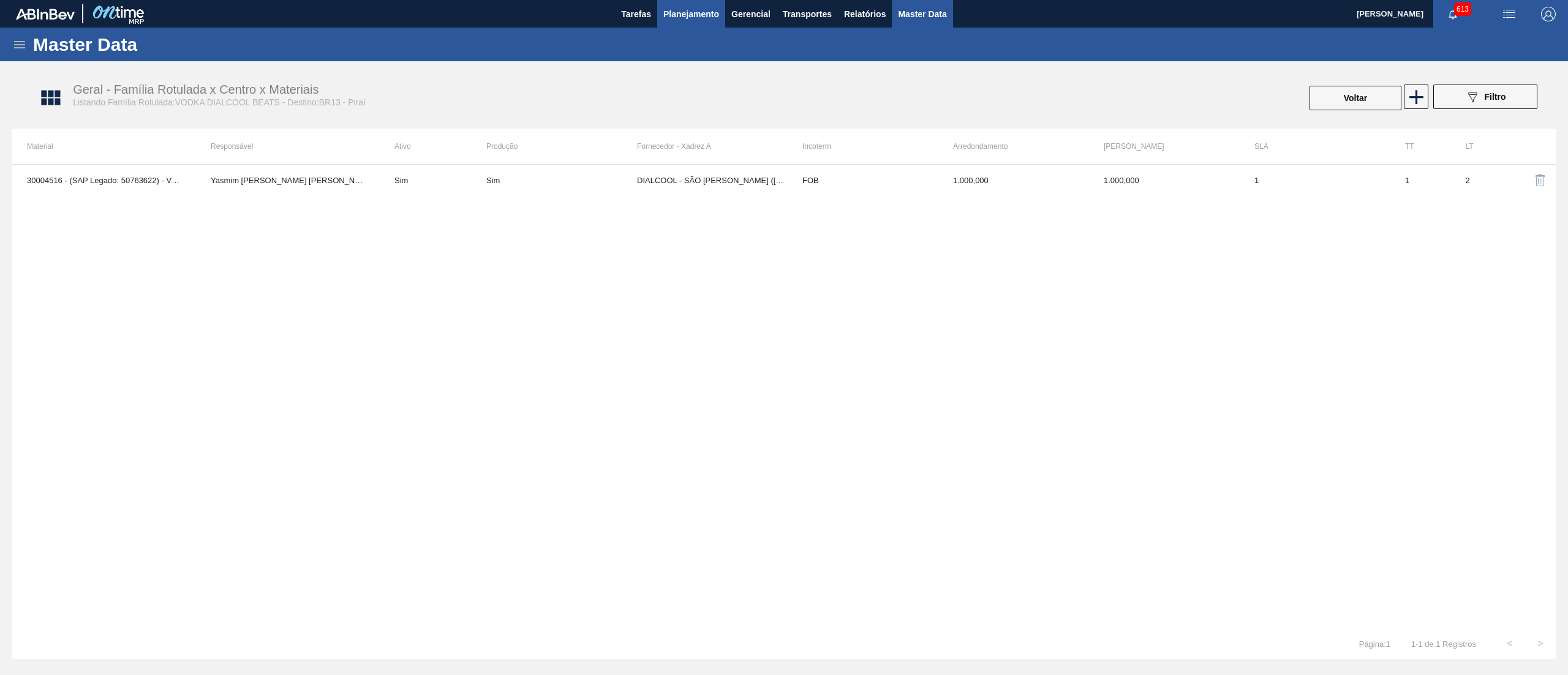
click at [664, 19] on span "Planejamento" at bounding box center [691, 14] width 56 height 15
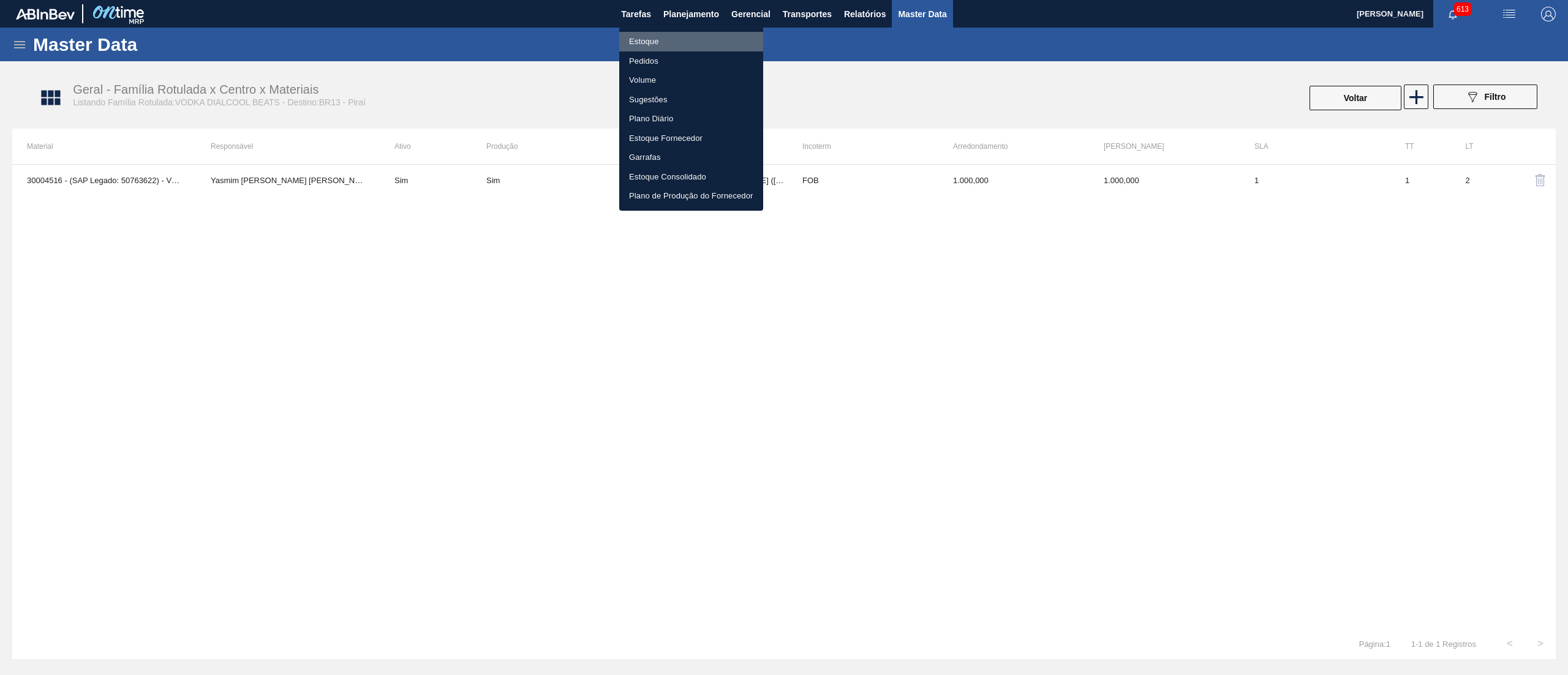
click at [662, 42] on li "Estoque" at bounding box center [691, 41] width 144 height 19
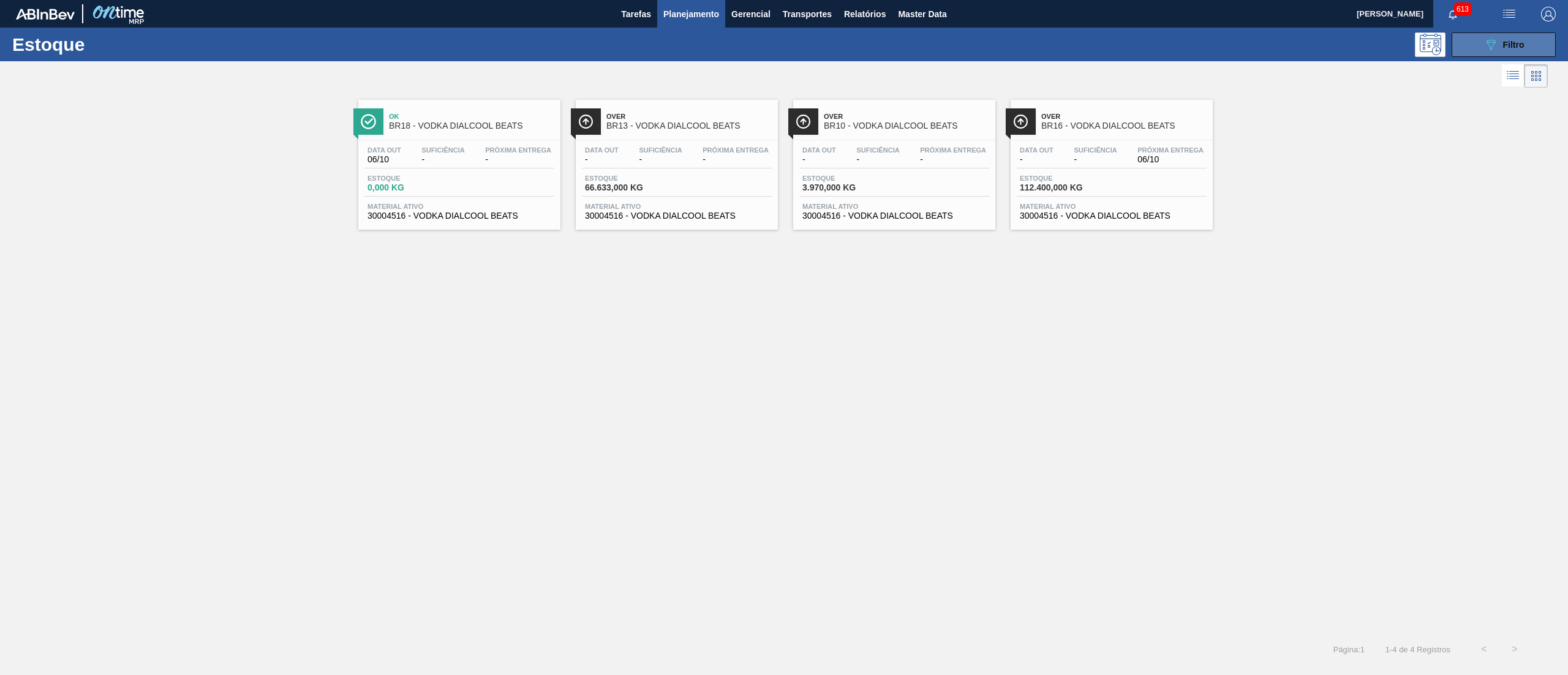
click at [1508, 54] on button "089F7B8B-B2A5-4AFE-B5C0-19BA573D28AC Filtro" at bounding box center [1503, 45] width 104 height 25
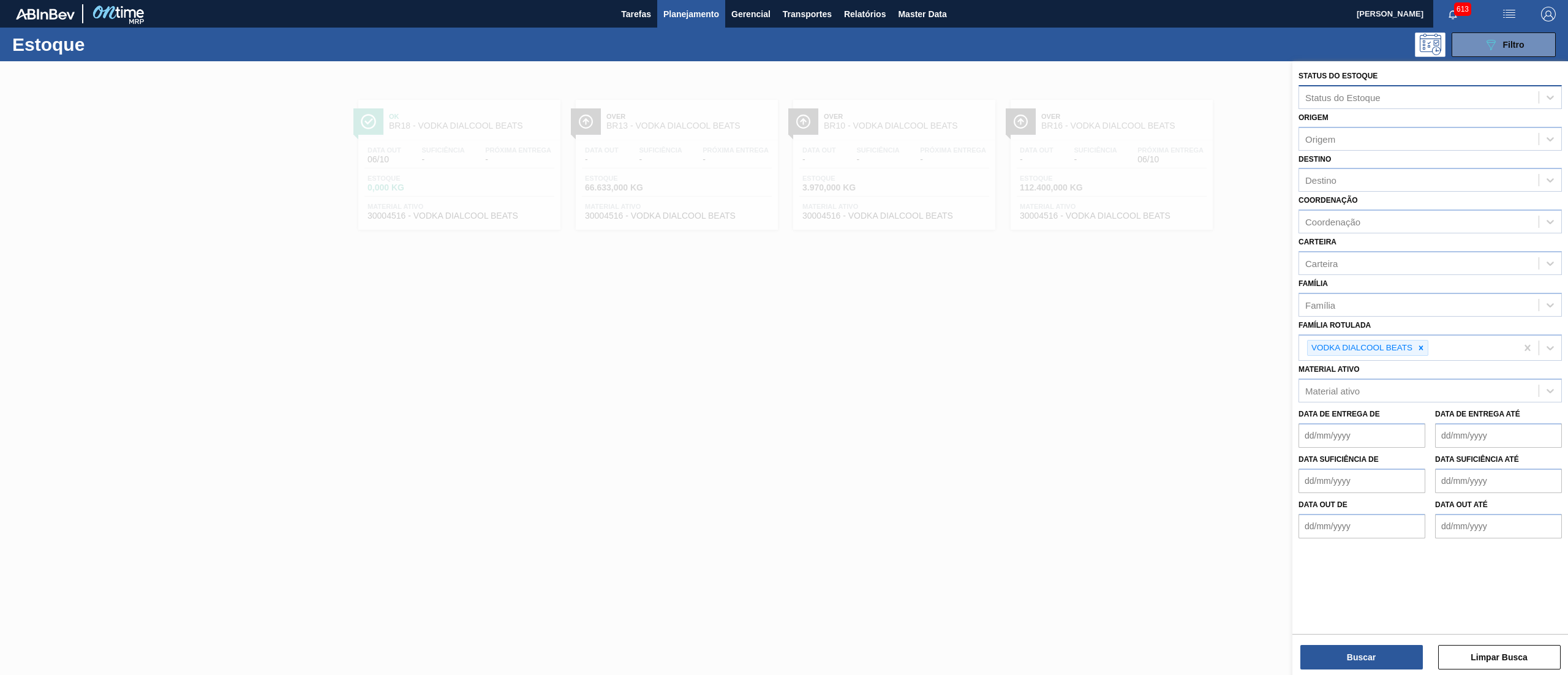
click at [1343, 95] on div "Status do Estoque" at bounding box center [1342, 97] width 75 height 10
click at [1326, 70] on div "Status do [GEOGRAPHIC_DATA] Status do [GEOGRAPHIC_DATA]" at bounding box center [1430, 88] width 263 height 42
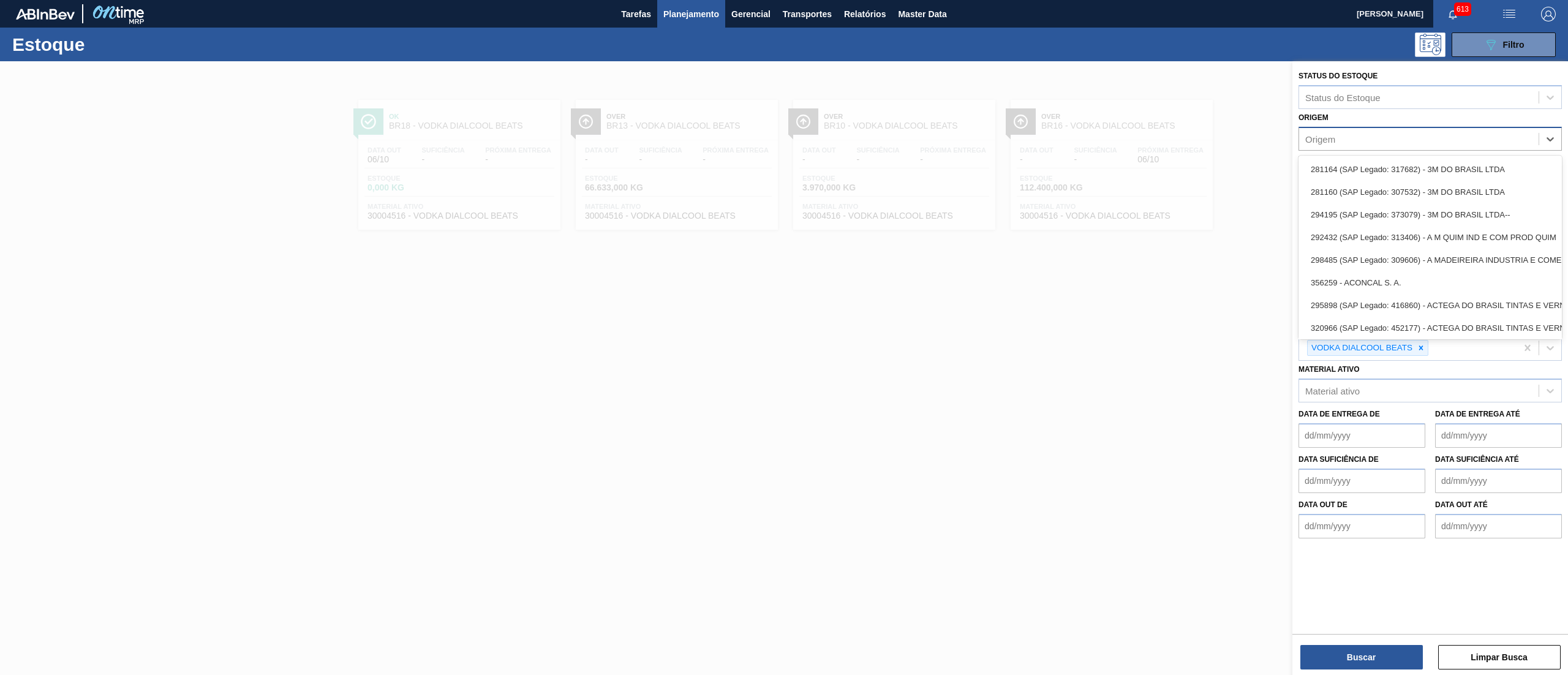
click at [1333, 132] on div "Origem" at bounding box center [1418, 139] width 239 height 18
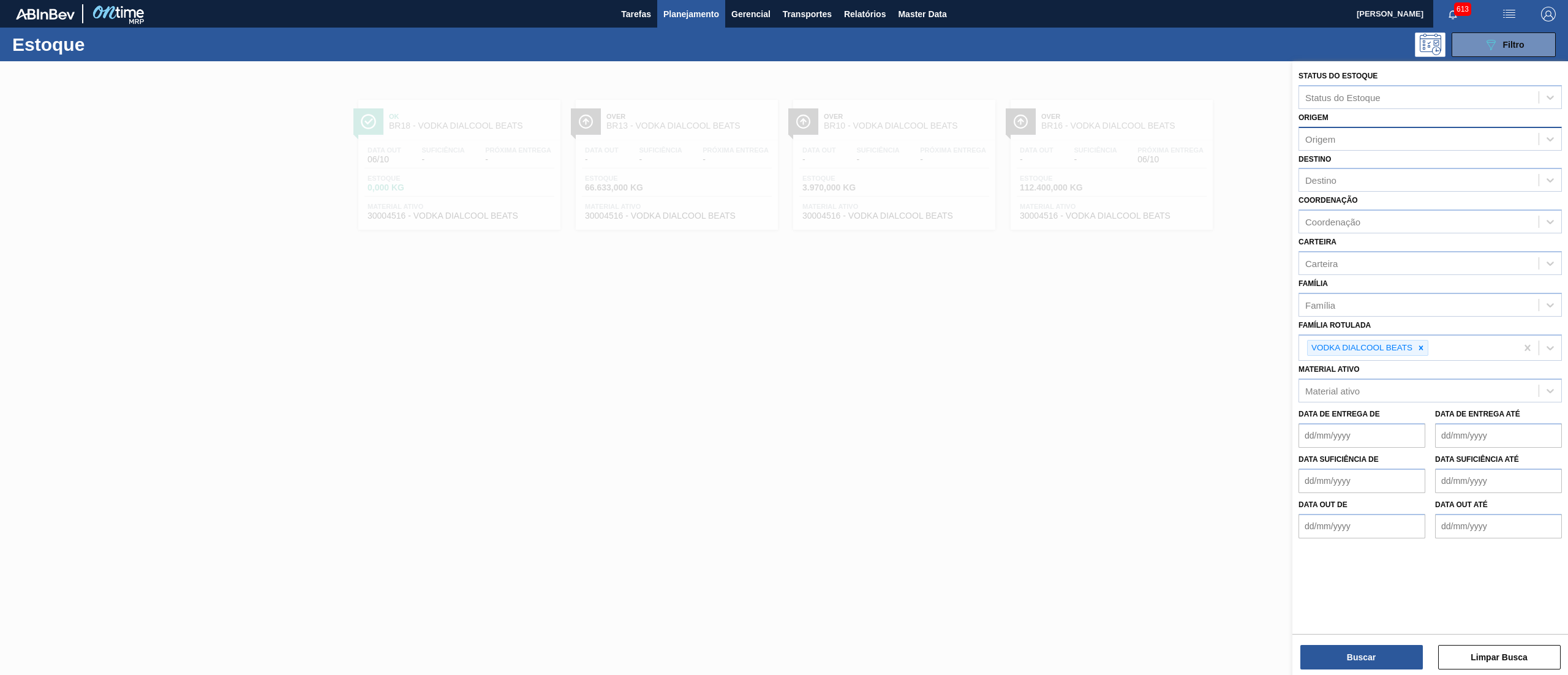
click at [1343, 135] on div "Origem" at bounding box center [1418, 139] width 239 height 18
click at [1345, 135] on div "Origem" at bounding box center [1418, 139] width 239 height 18
type input "DIALC"
click at [1351, 166] on div "290317 (SAP Legado: 376781) - DIALCOOL EXPORTACAO INDUSTRIA E" at bounding box center [1430, 169] width 263 height 22
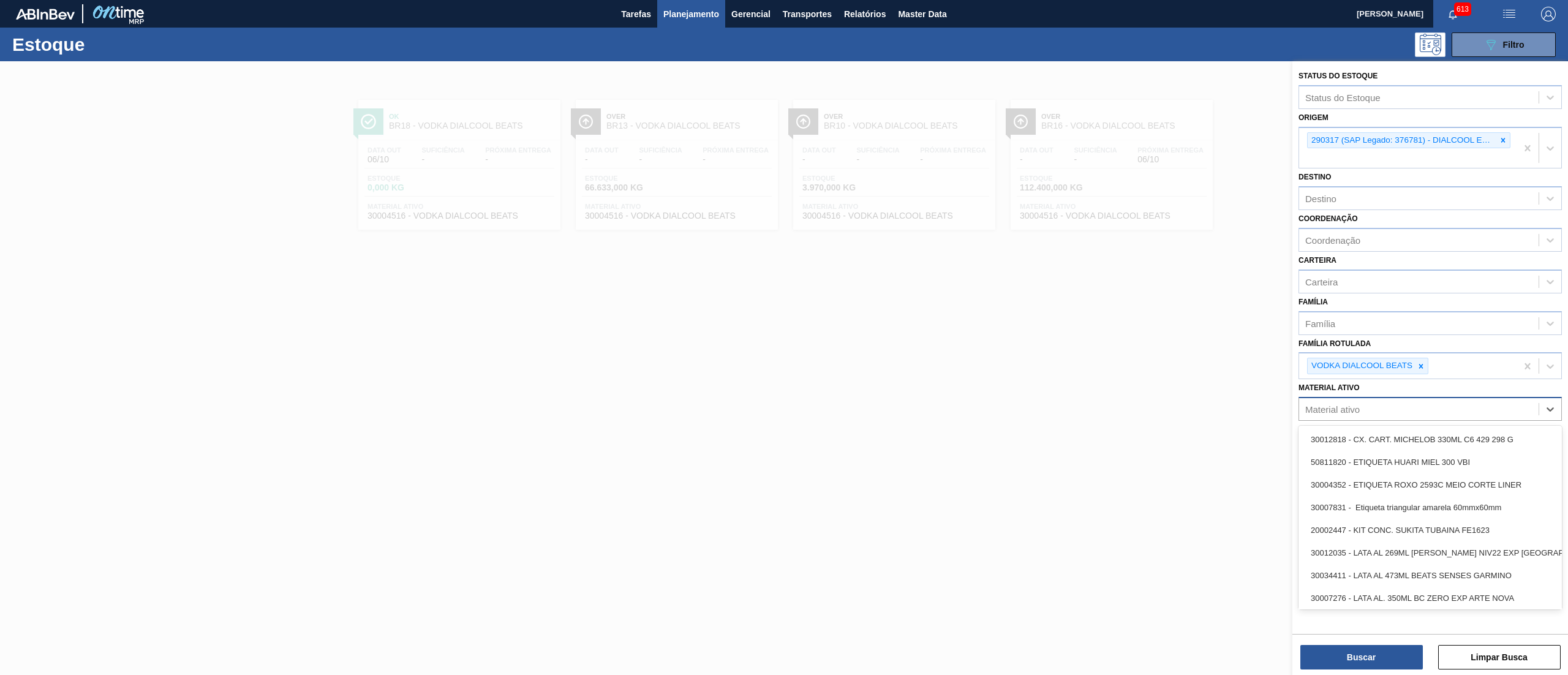
click at [1416, 400] on div "Material ativo" at bounding box center [1418, 409] width 239 height 18
paste ativo "ROTULO PLAST. GUARANA 1L H 2PACK1L"
type ativo "ROTULO PLAST. GUARANA 1L H 2PACK1L"
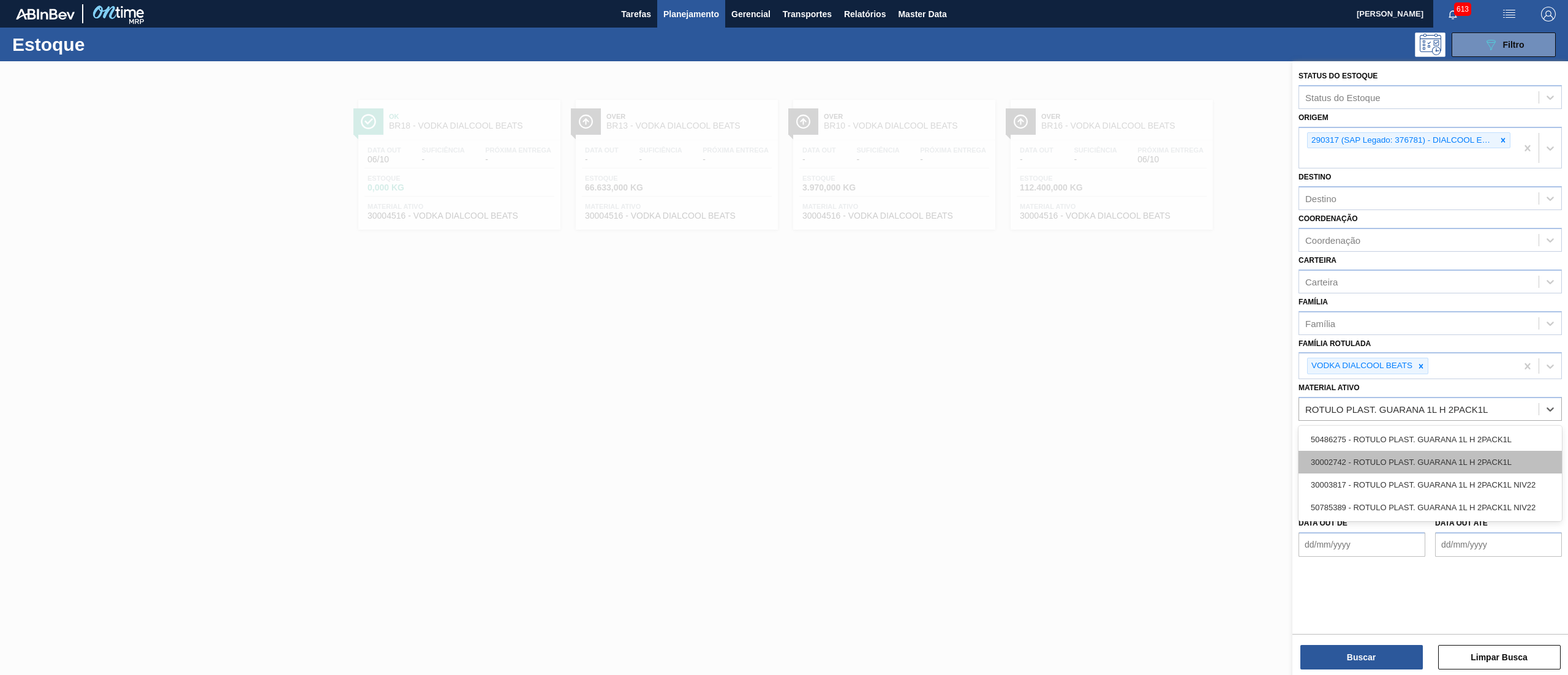
click at [1436, 453] on div "30002742 - ROTULO PLAST. GUARANA 1L H 2PACK1L" at bounding box center [1430, 461] width 263 height 22
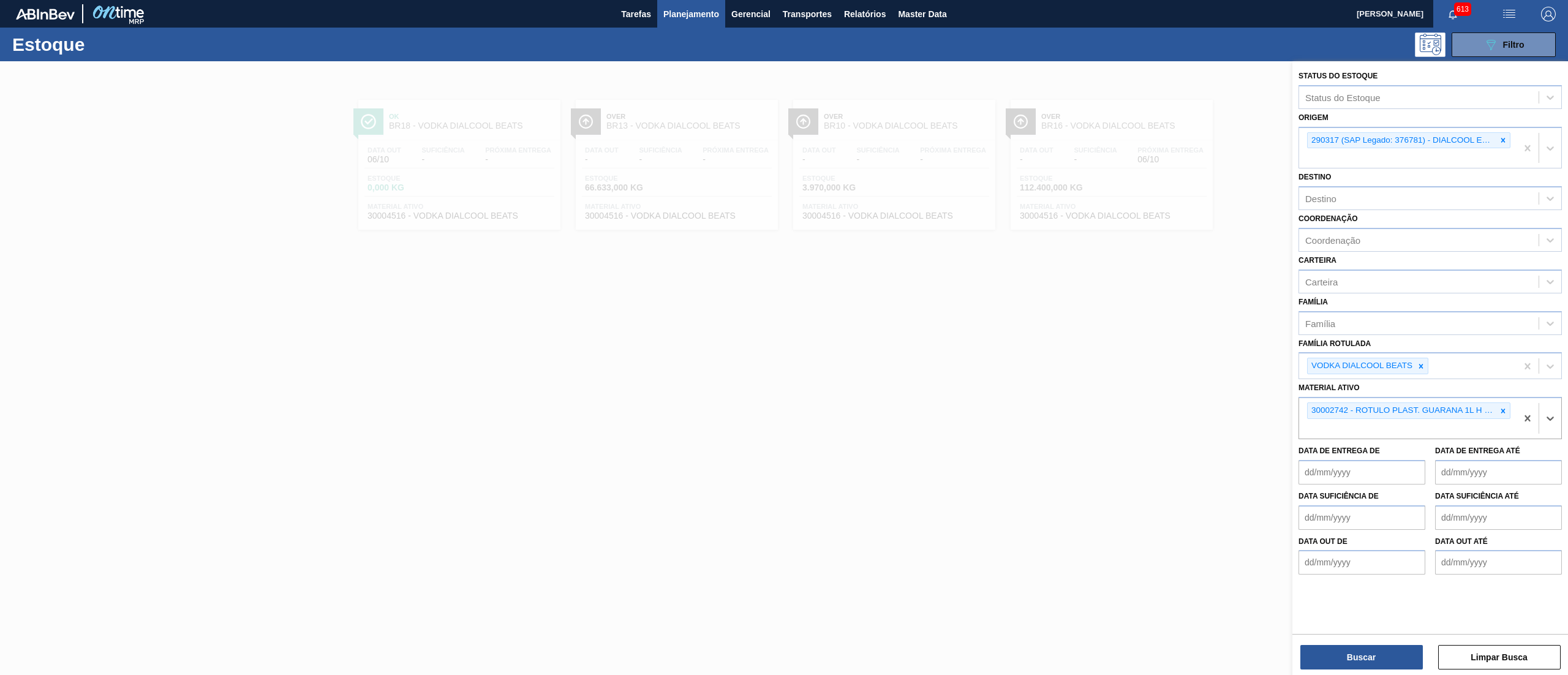
paste ativo "ROTULO PLAST. GUARANA 1L H 2PACK1L"
type ativo "ROTULO PLAST. GUARANA 1L H 2PACK1L"
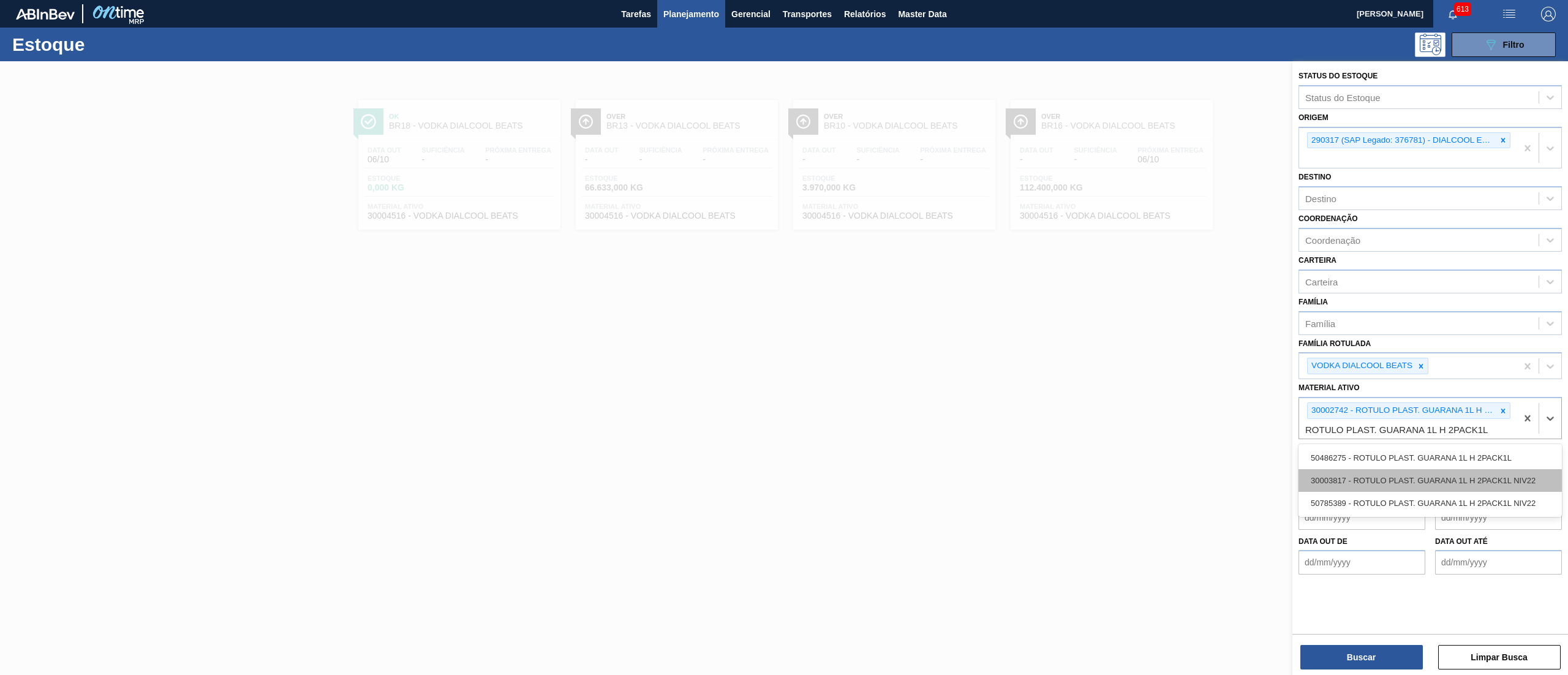
click at [1436, 478] on div "30003817 - ROTULO PLAST. GUARANA 1L H 2PACK1L NIV22" at bounding box center [1430, 480] width 263 height 22
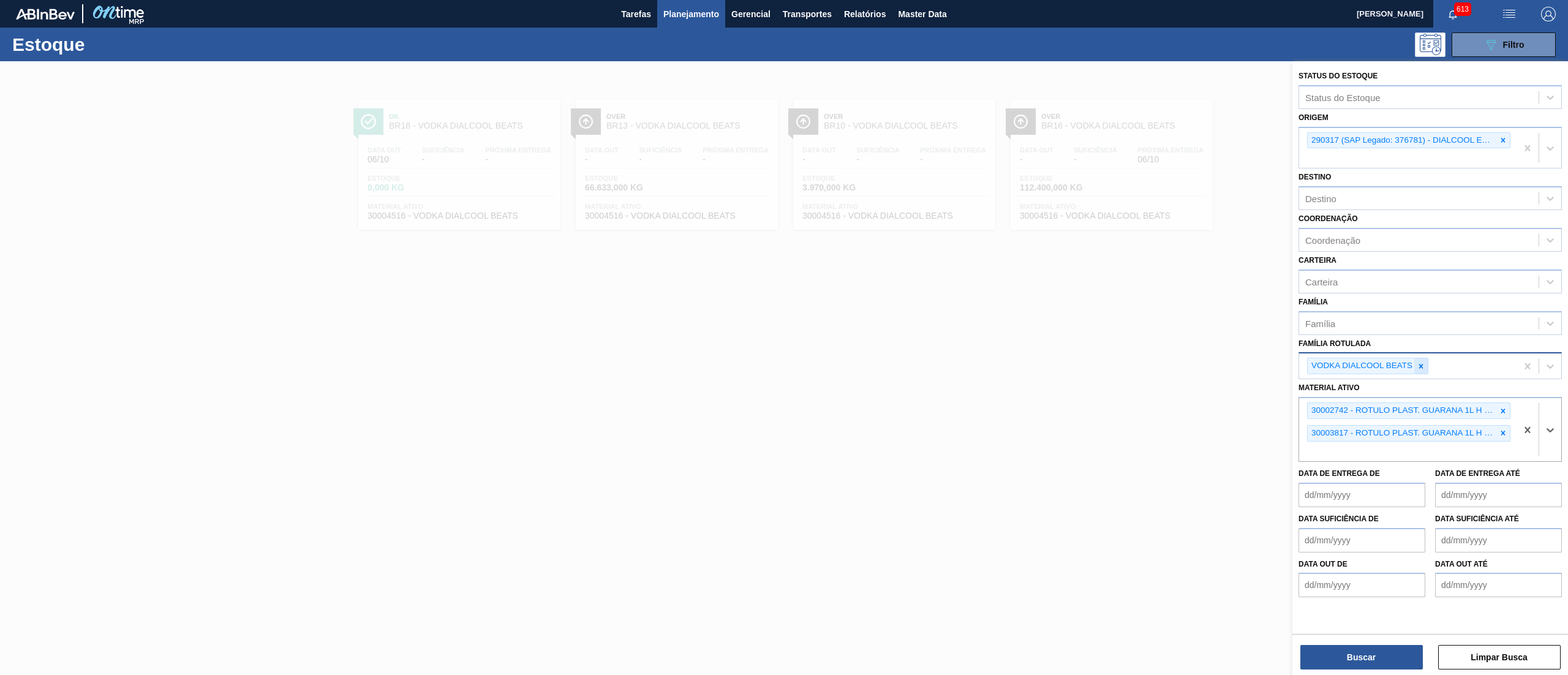
click at [1414, 361] on div at bounding box center [1420, 366] width 13 height 15
click at [1498, 139] on icon at bounding box center [1502, 140] width 9 height 9
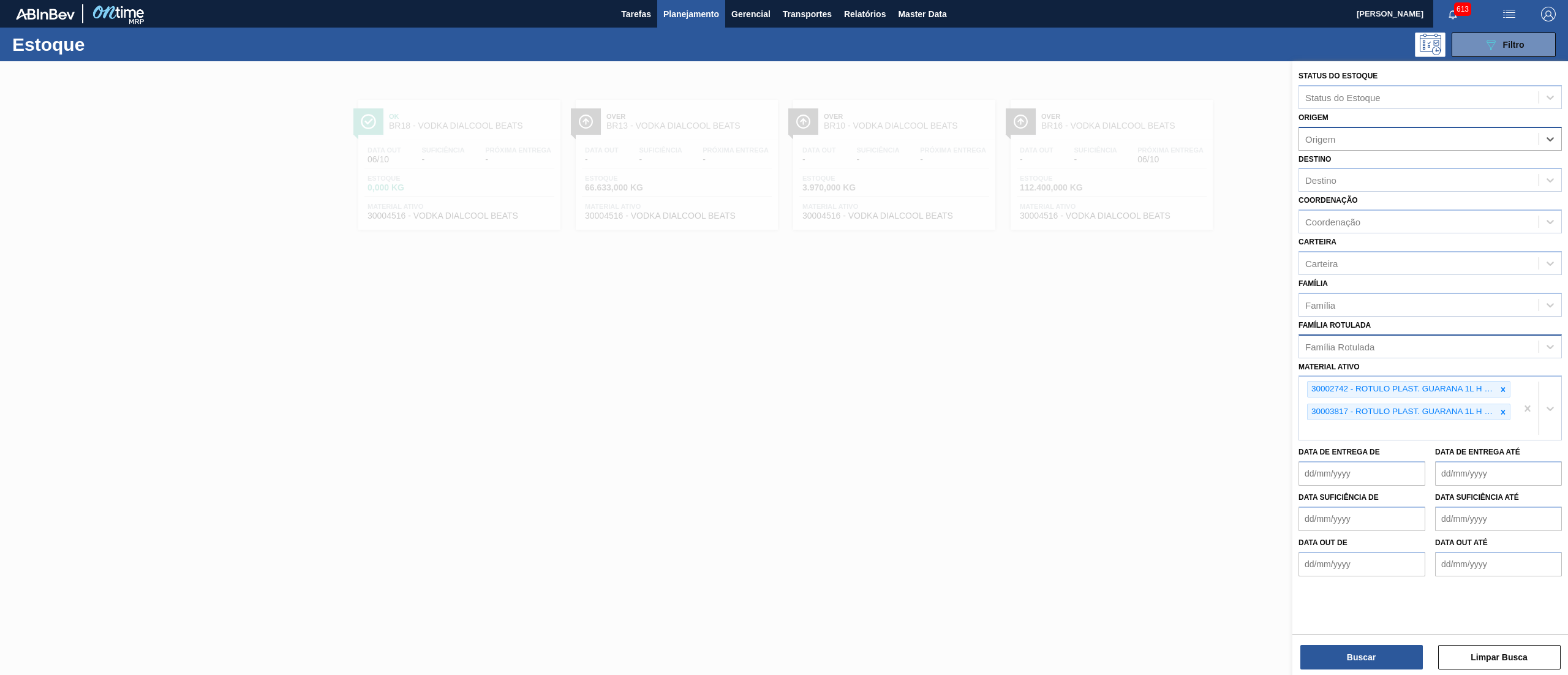
click at [1345, 643] on div "Buscar Limpar Busca" at bounding box center [1430, 651] width 276 height 34
click at [1351, 657] on button "Buscar" at bounding box center [1361, 657] width 122 height 25
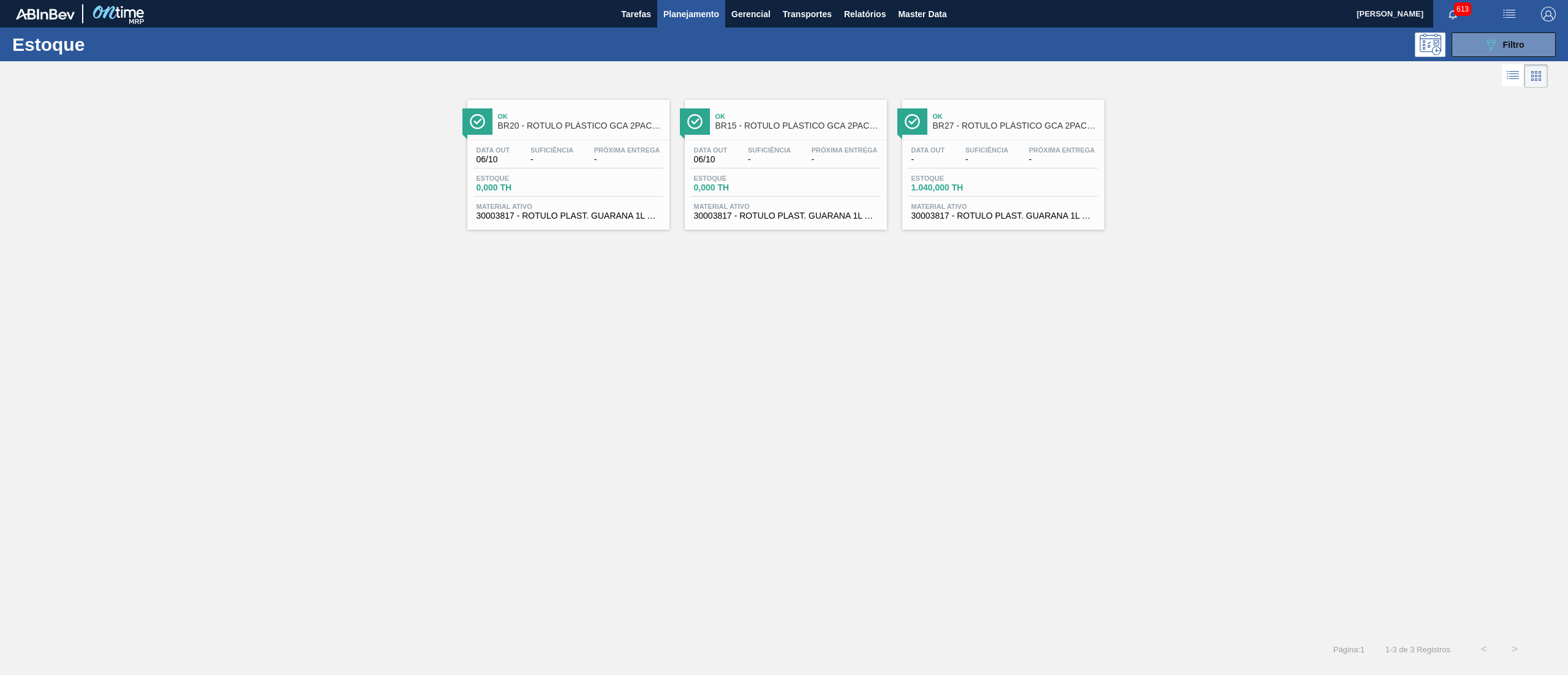
click at [1007, 122] on span "BR27 - RÓTULO PLÁSTICO GCA 2PACK1L H" at bounding box center [1016, 126] width 166 height 9
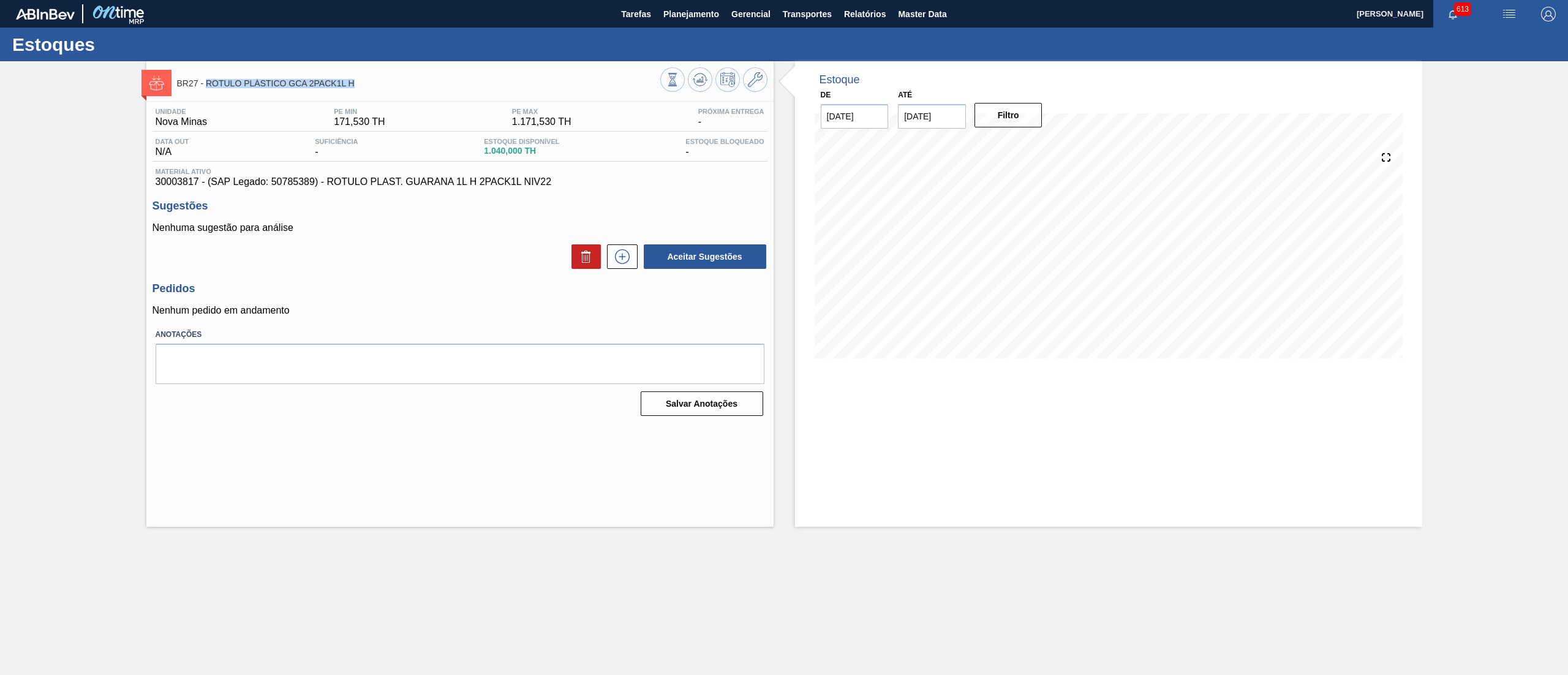
drag, startPoint x: 375, startPoint y: 82, endPoint x: 204, endPoint y: 88, distance: 171.1
click at [204, 88] on div "BR27 - RÓTULO PLÁSTICO GCA 2PACK1L H" at bounding box center [419, 83] width 483 height 28
copy span "RÓTULO PLÁSTICO GCA 2PACK1L H"
click at [702, 7] on span "Planejamento" at bounding box center [691, 14] width 56 height 15
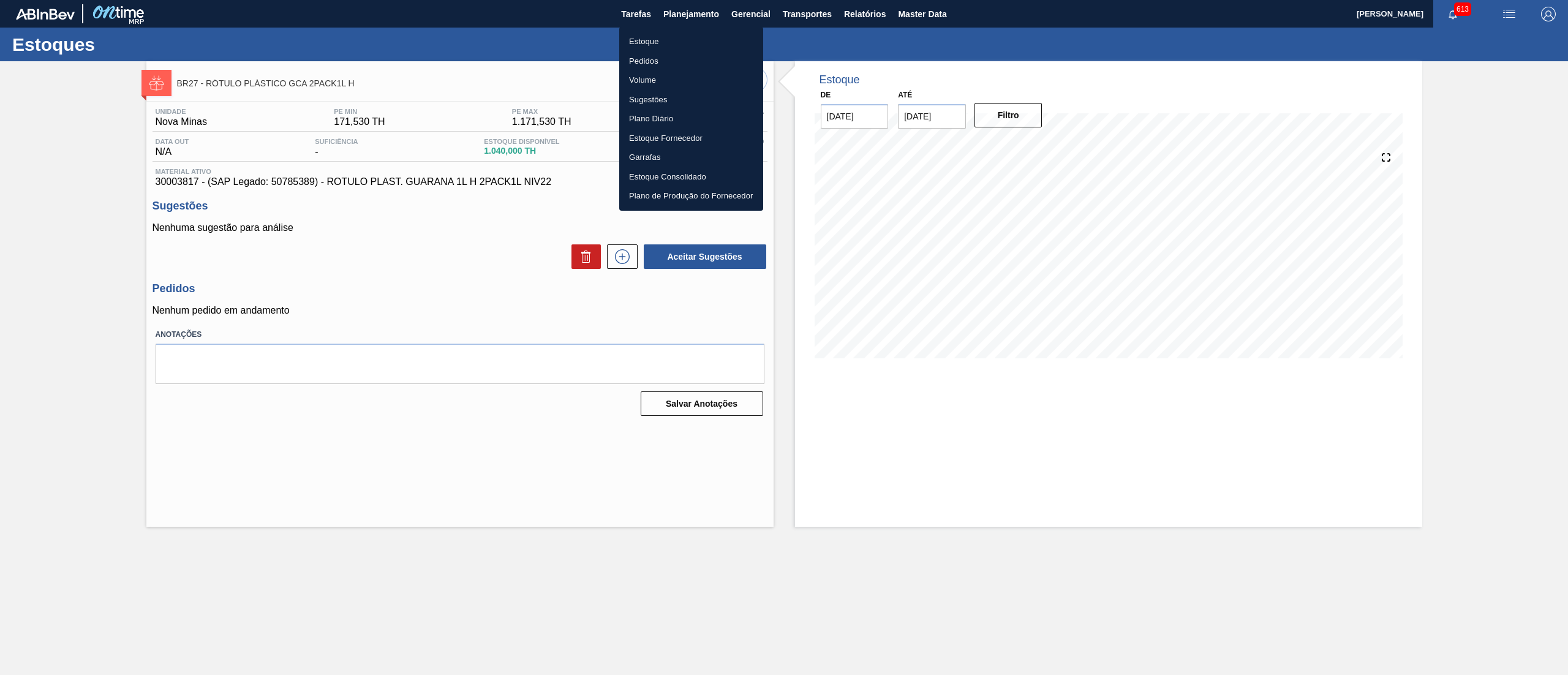
click at [667, 31] on ul "Estoque Pedidos Volume Sugestões Plano Diário Estoque Fornecedor Garrafas Estoq…" at bounding box center [691, 118] width 144 height 183
click at [667, 40] on li "Estoque" at bounding box center [691, 41] width 144 height 19
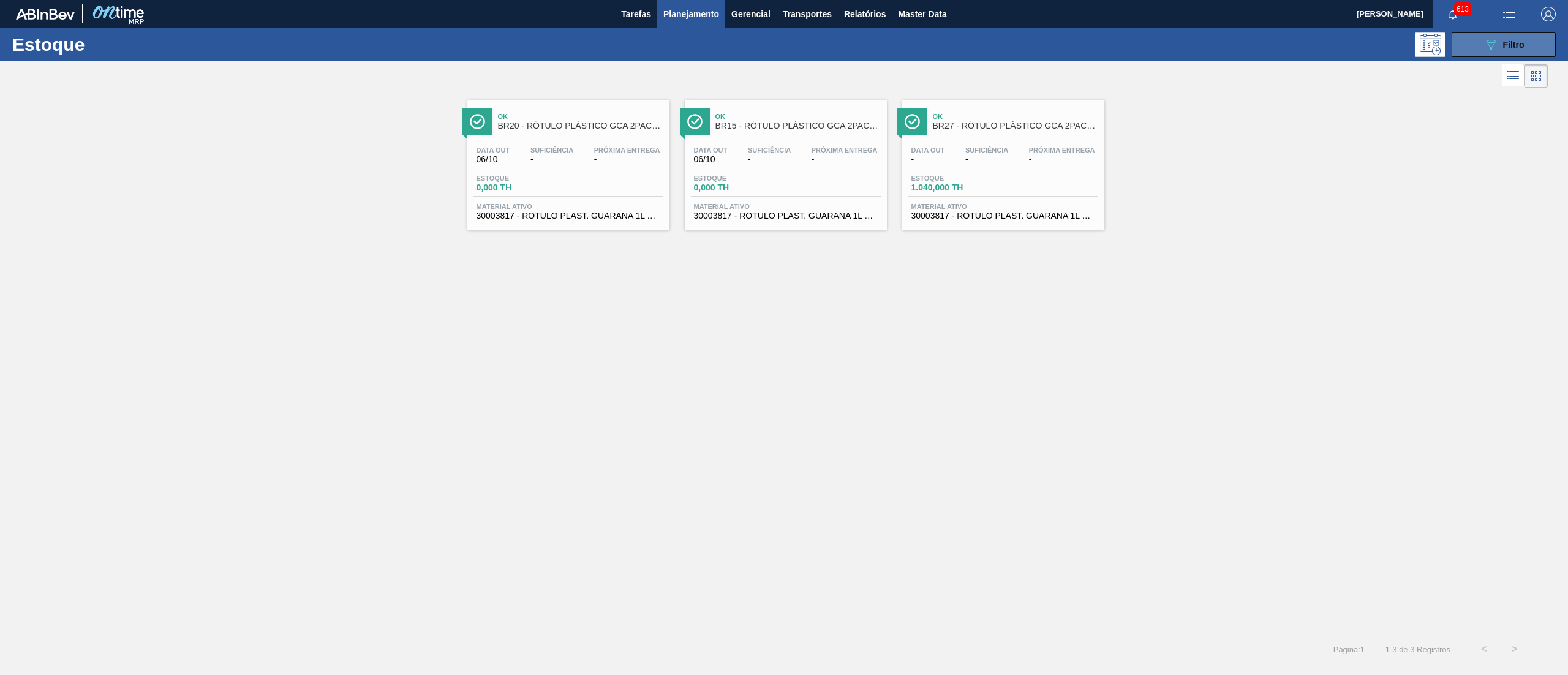
click at [1487, 41] on icon "089F7B8B-B2A5-4AFE-B5C0-19BA573D28AC" at bounding box center [1491, 44] width 15 height 15
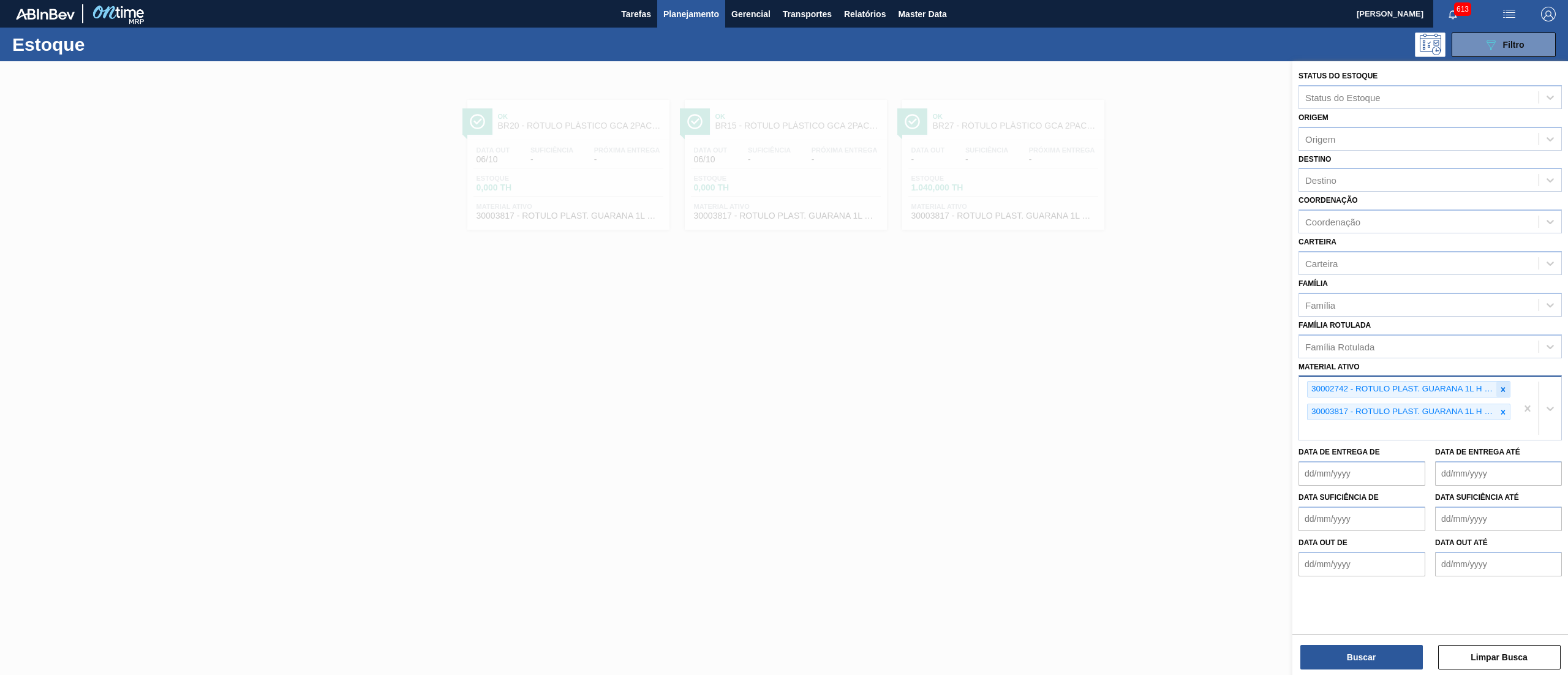
click at [1503, 385] on icon at bounding box center [1502, 389] width 9 height 9
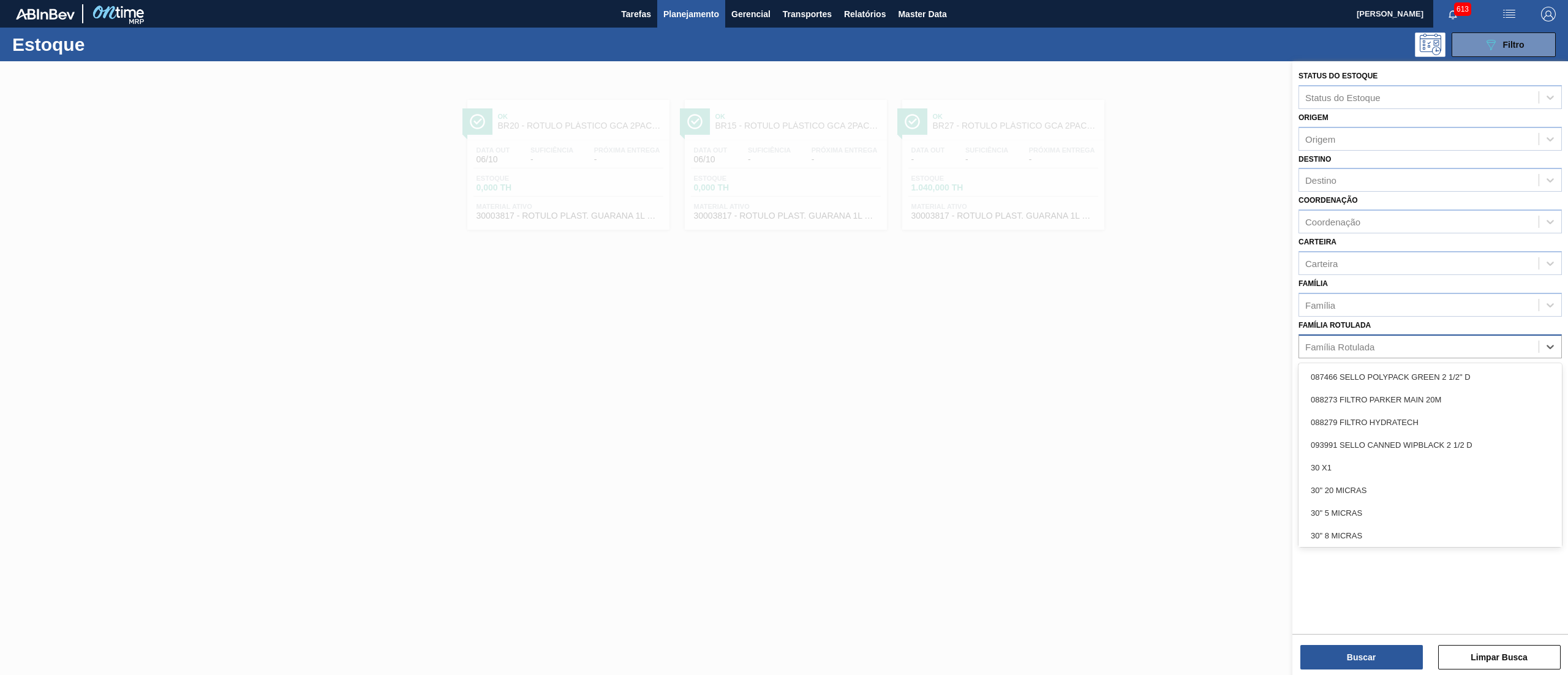
click at [1457, 350] on div "Família Rotulada" at bounding box center [1418, 346] width 239 height 18
paste Rotulada "RÓTULO PLÁSTICO GCA 2PACK1L H"
type Rotulada "RÓTULO PLÁSTICO GCA 2PACK1L H"
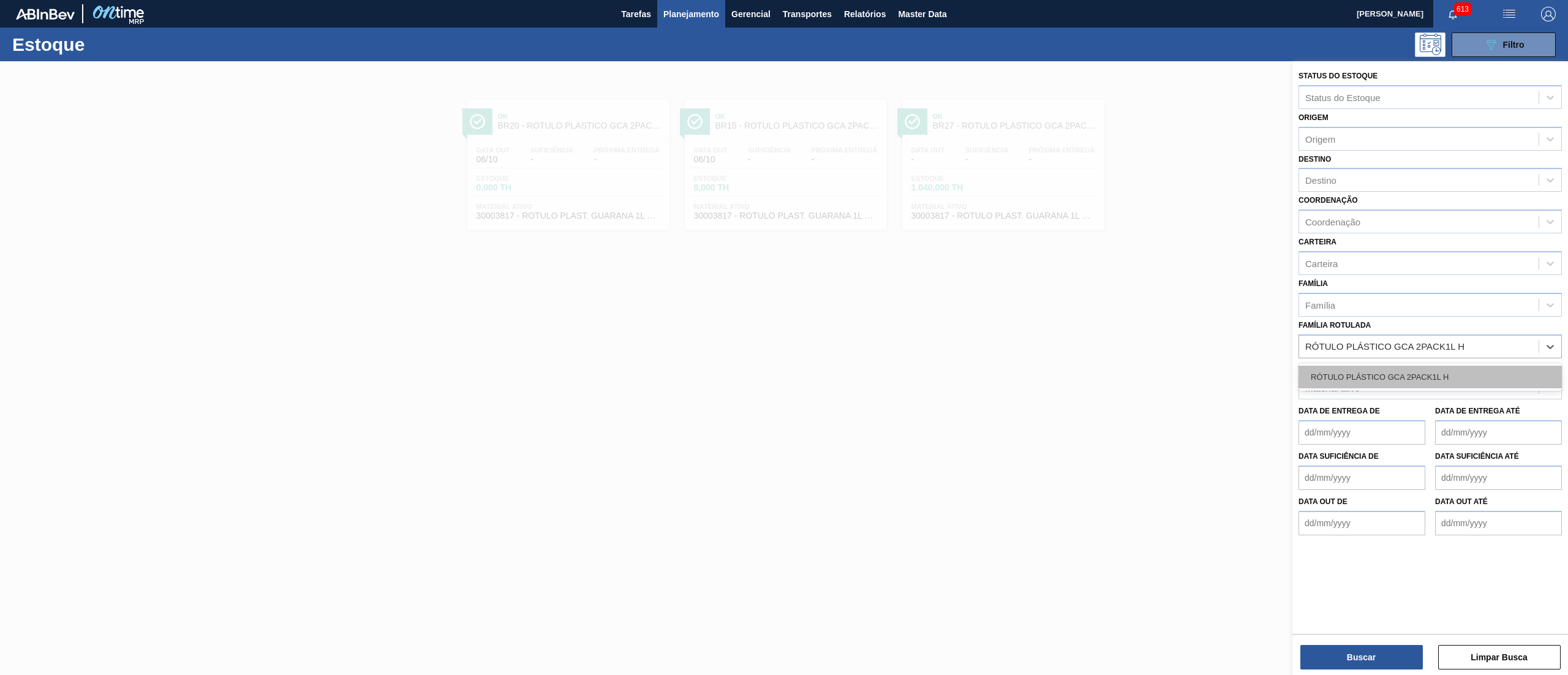
click at [1445, 376] on div "RÓTULO PLÁSTICO GCA 2PACK1L H" at bounding box center [1430, 376] width 263 height 22
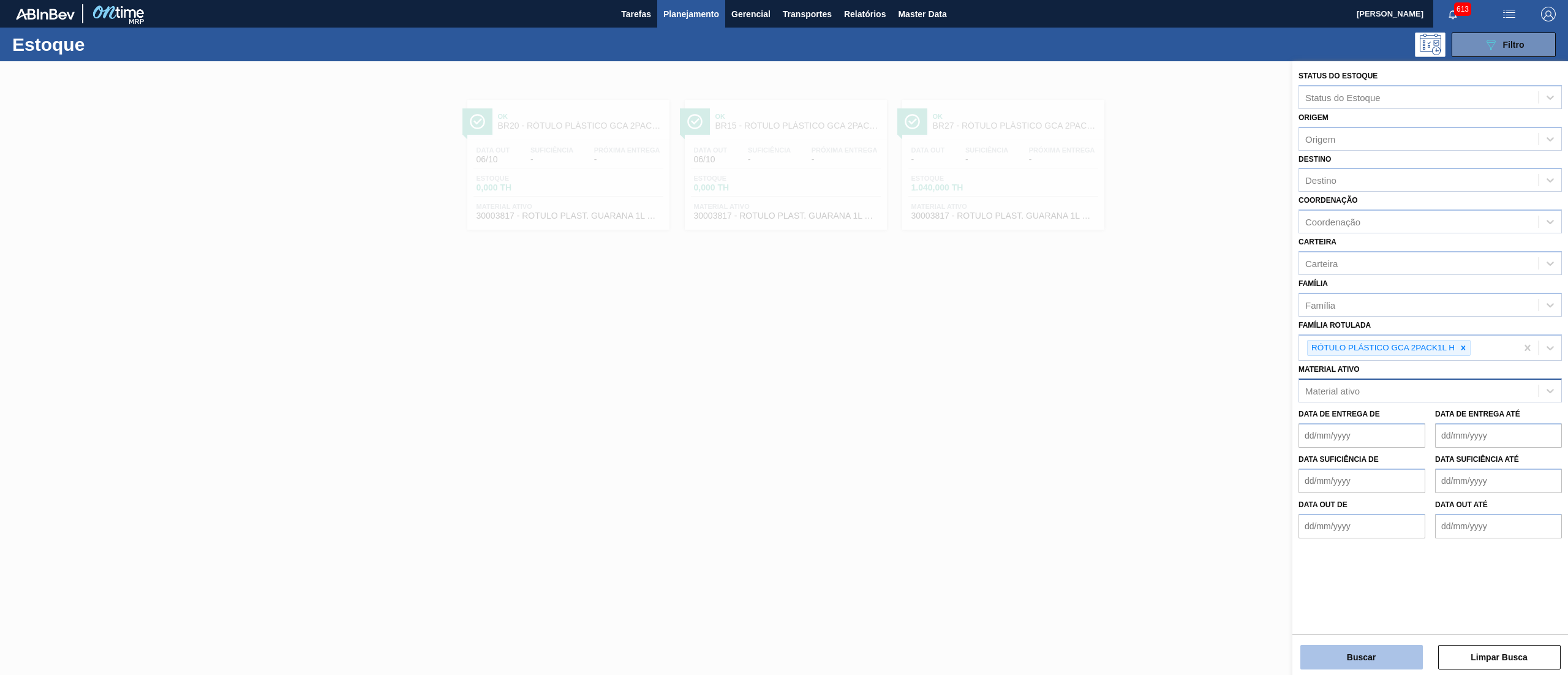
click at [1326, 653] on button "Buscar" at bounding box center [1361, 657] width 122 height 25
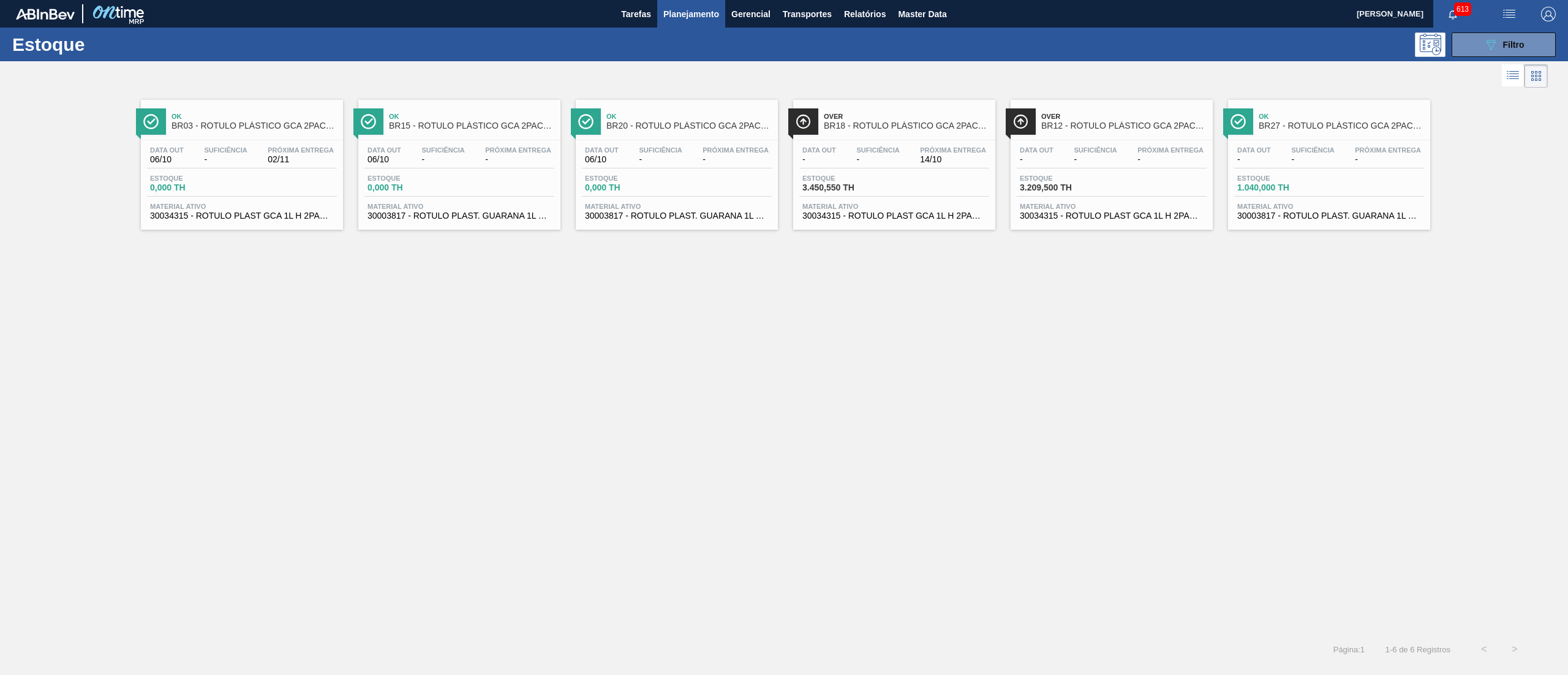
click at [291, 211] on div "Material ativo 30034315 - ROTULO PLAST GCA 1L H 2PACK1L S CL NIV25" at bounding box center [242, 211] width 190 height 18
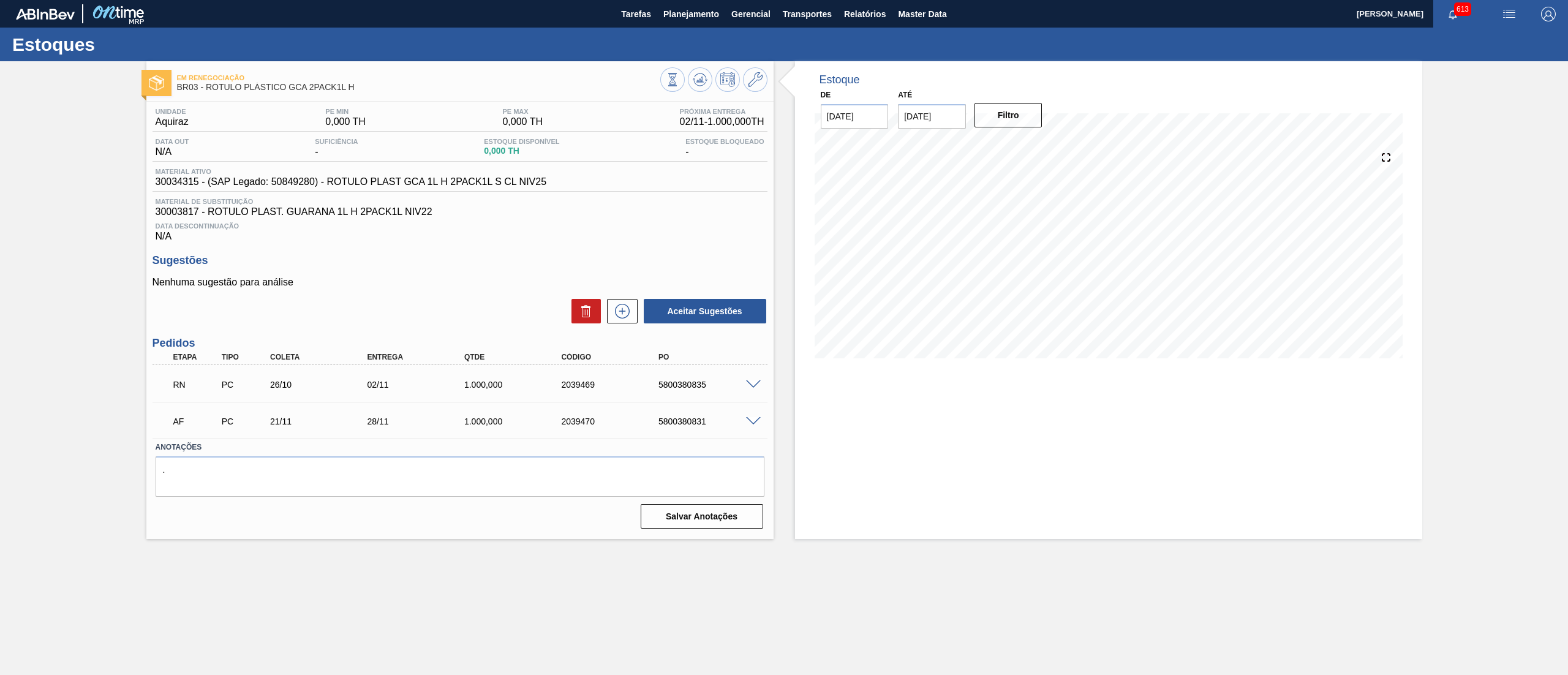
click at [751, 383] on span at bounding box center [753, 385] width 15 height 9
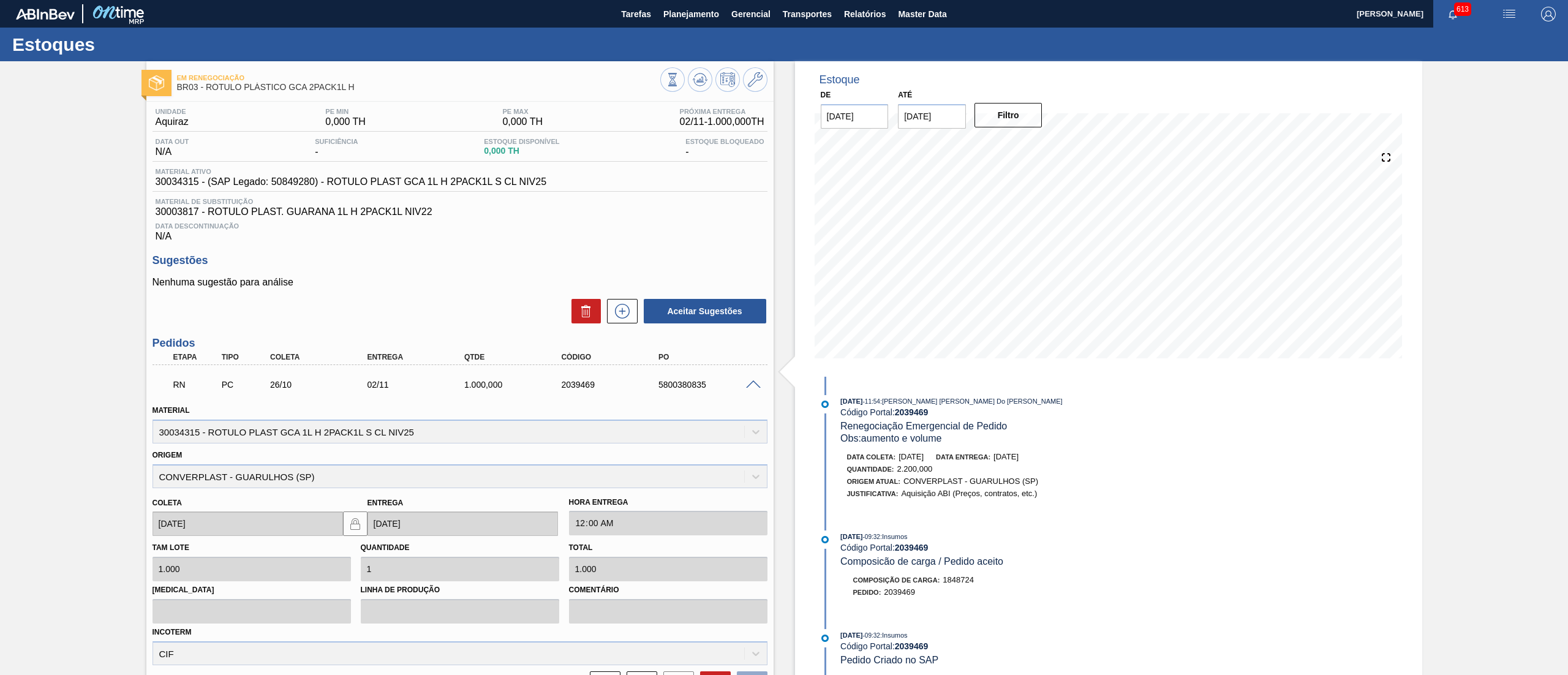
click at [751, 383] on span at bounding box center [753, 385] width 15 height 9
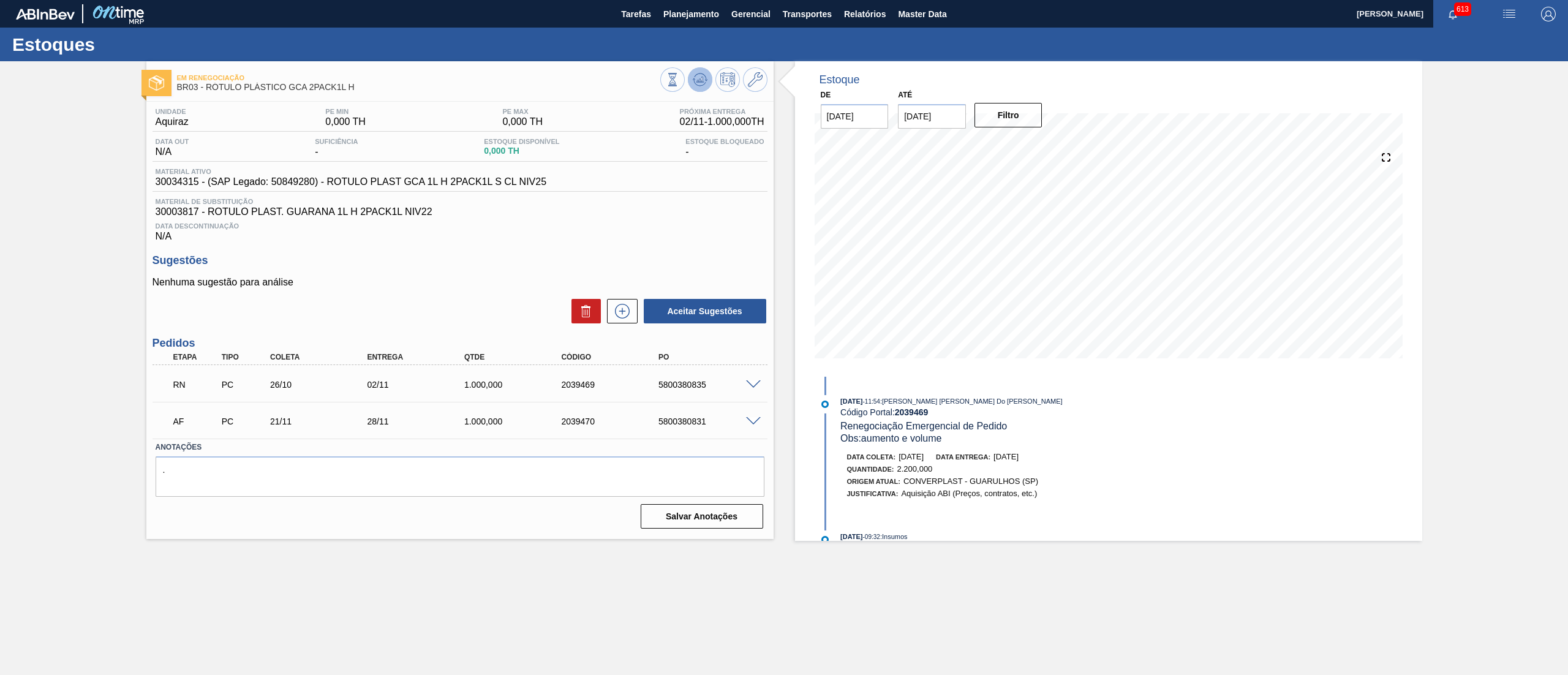
click at [701, 72] on icon at bounding box center [699, 79] width 15 height 15
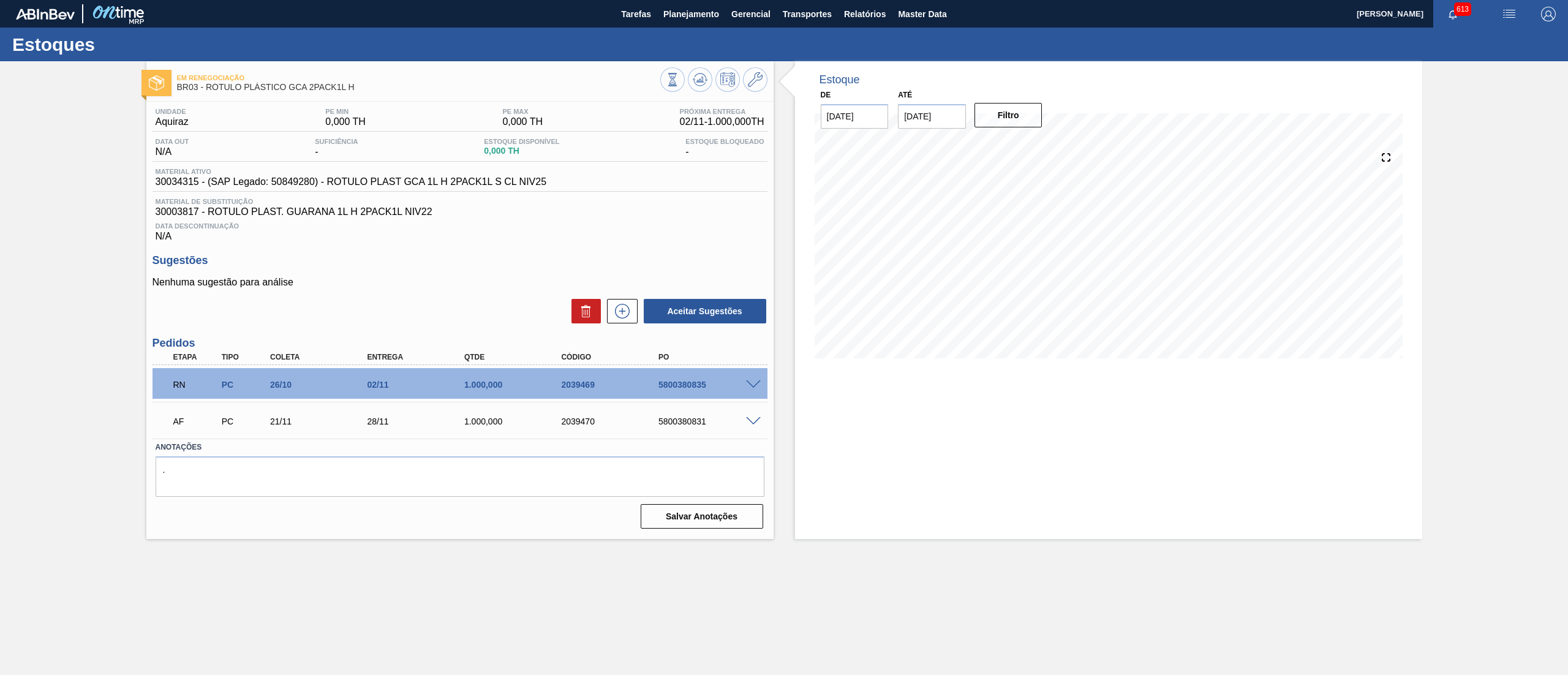
click at [747, 386] on span at bounding box center [753, 385] width 15 height 9
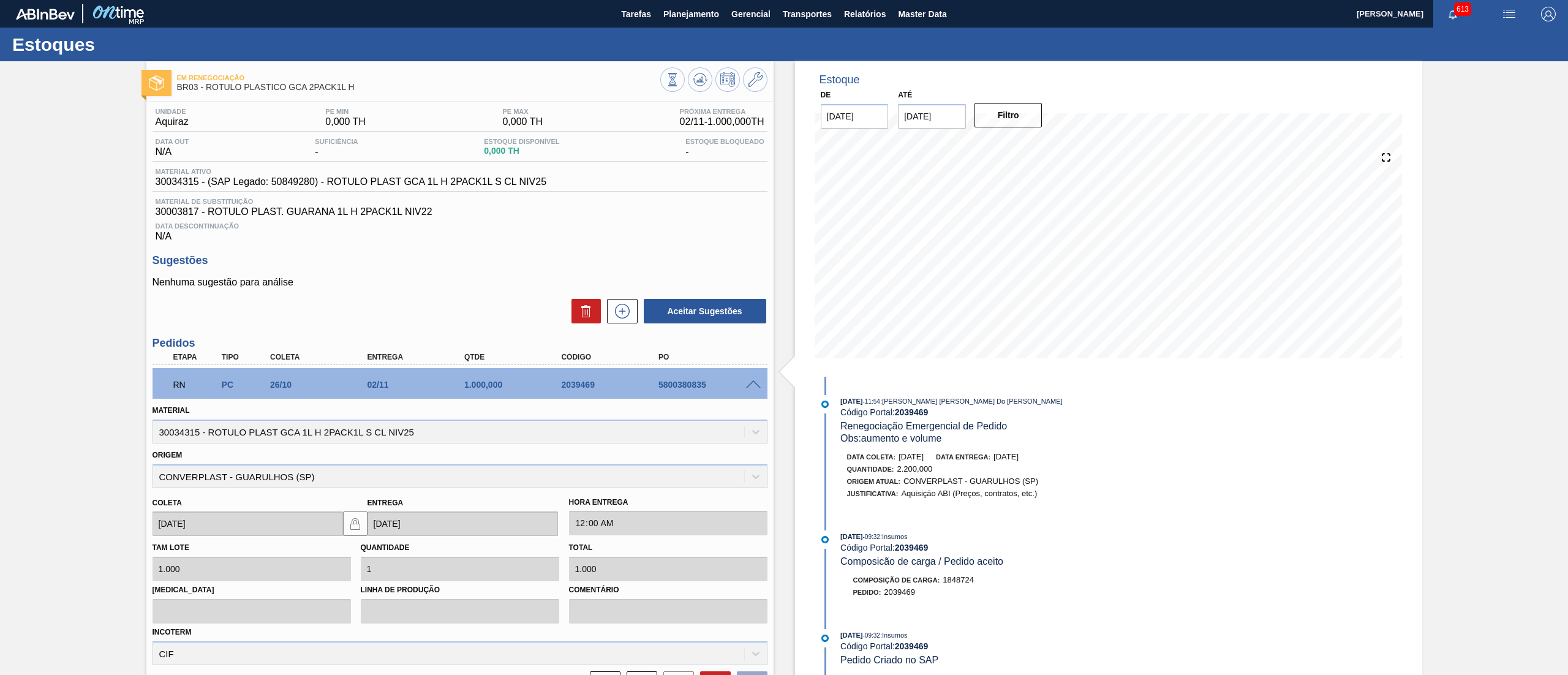
scroll to position [37, 0]
